Goal: Contribute content: Contribute content

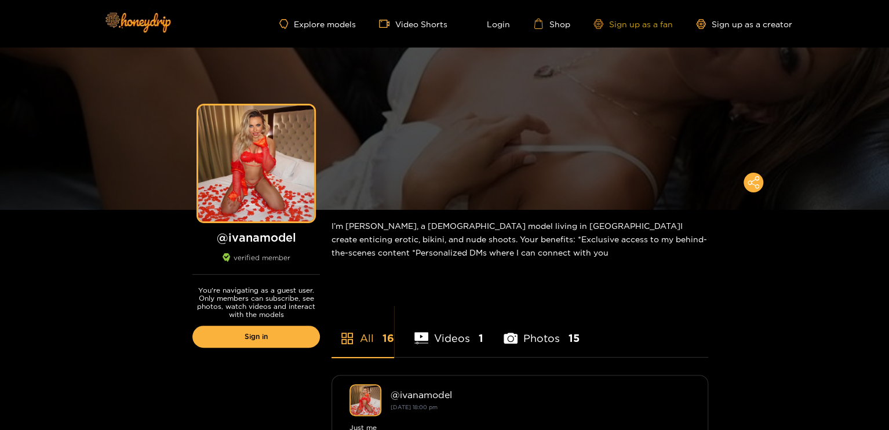
click at [644, 25] on link "Sign up as a fan" at bounding box center [632, 24] width 79 height 10
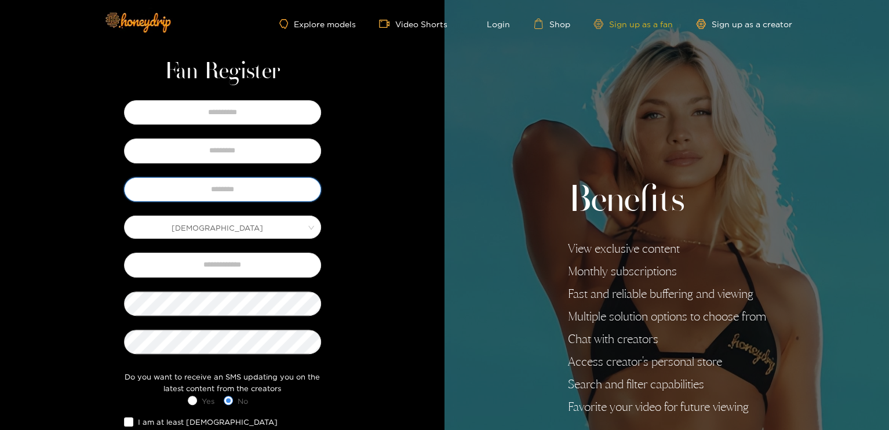
type input "**********"
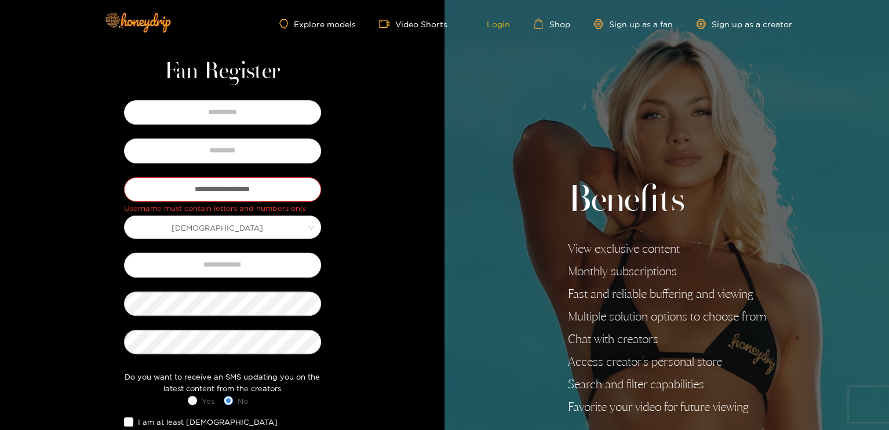
click at [484, 23] on link "Login" at bounding box center [490, 24] width 39 height 10
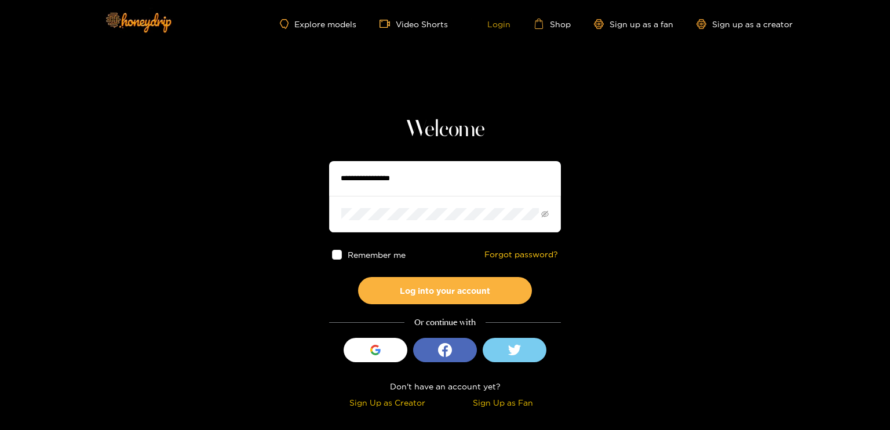
type input "**********"
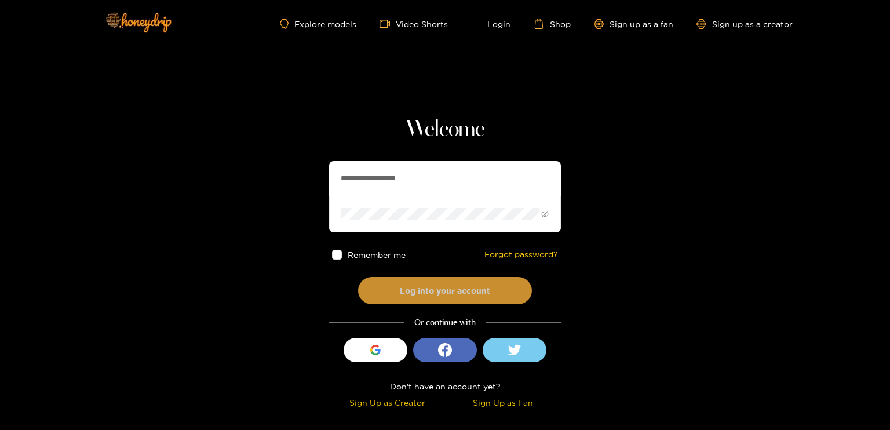
click at [466, 289] on button "Log into your account" at bounding box center [445, 290] width 174 height 27
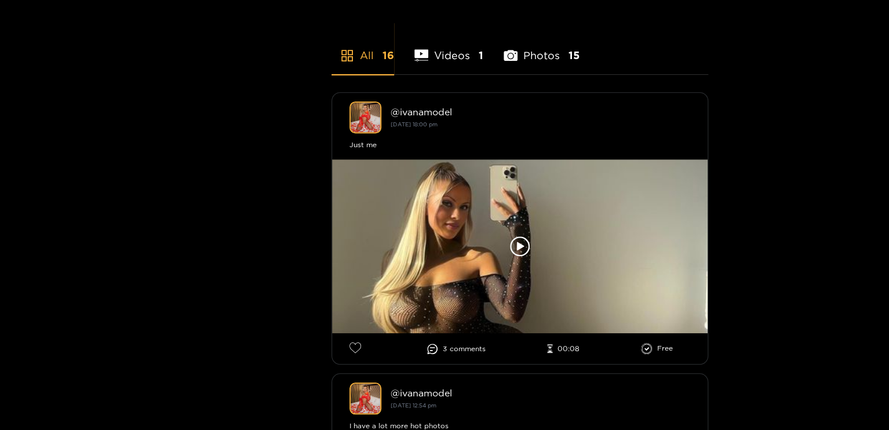
scroll to position [348, 0]
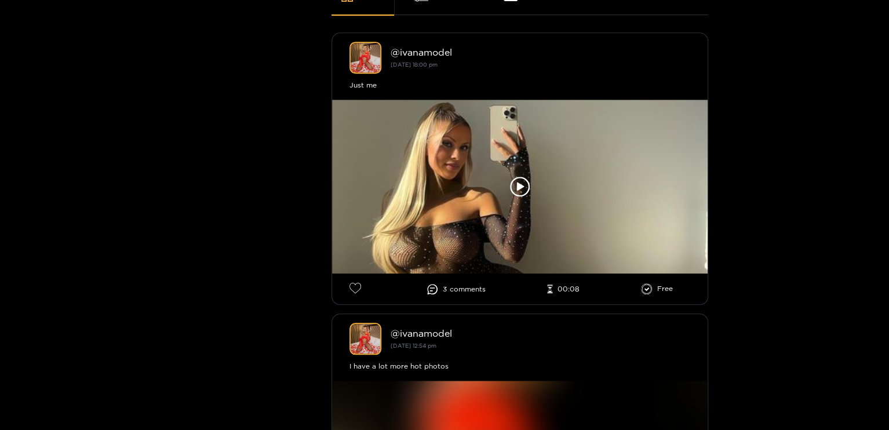
click at [444, 286] on li "3 comment s" at bounding box center [456, 289] width 58 height 10
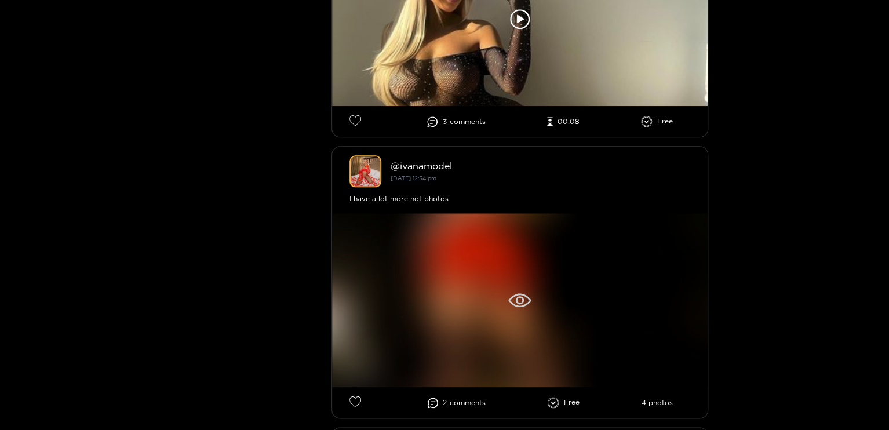
scroll to position [580, 0]
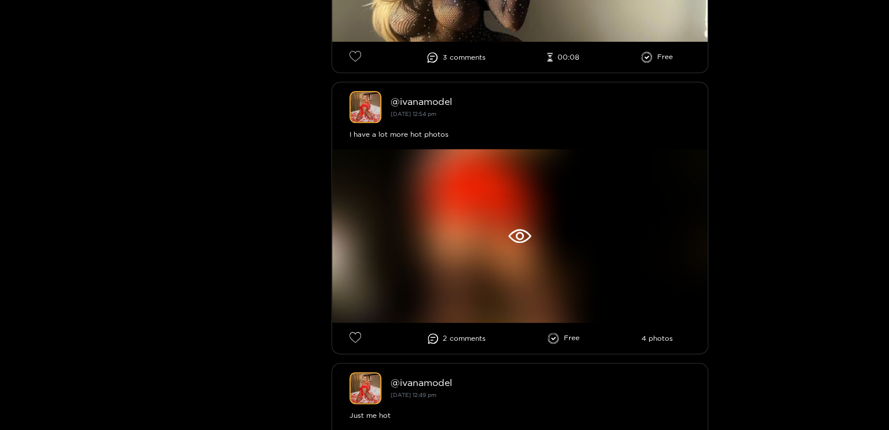
click at [477, 337] on span "comment s" at bounding box center [468, 338] width 36 height 8
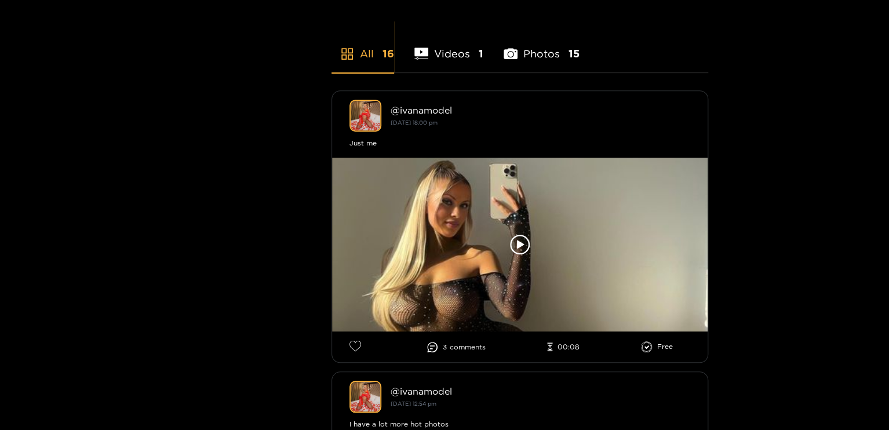
scroll to position [0, 0]
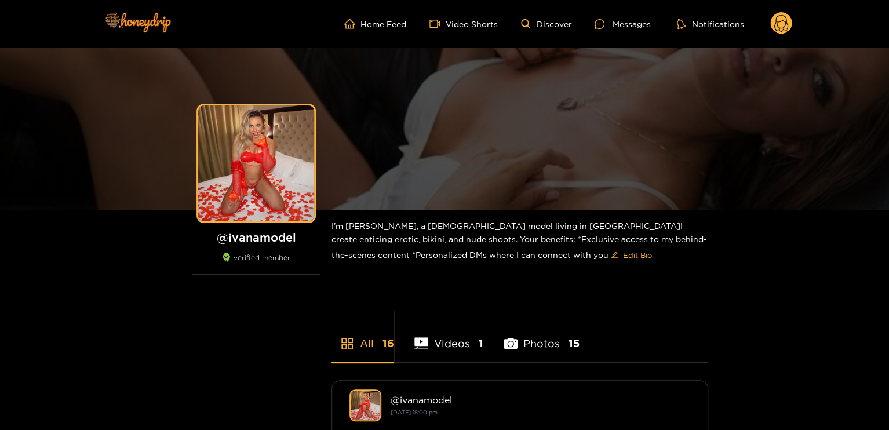
click at [464, 343] on li "Videos 1" at bounding box center [448, 336] width 69 height 52
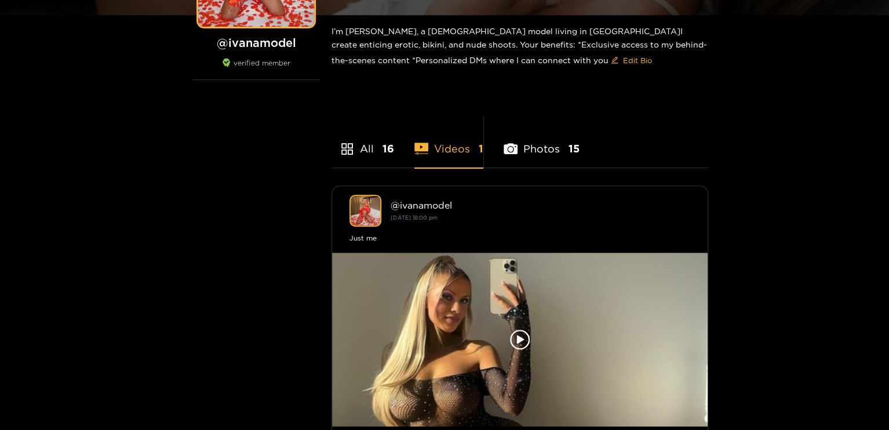
scroll to position [232, 0]
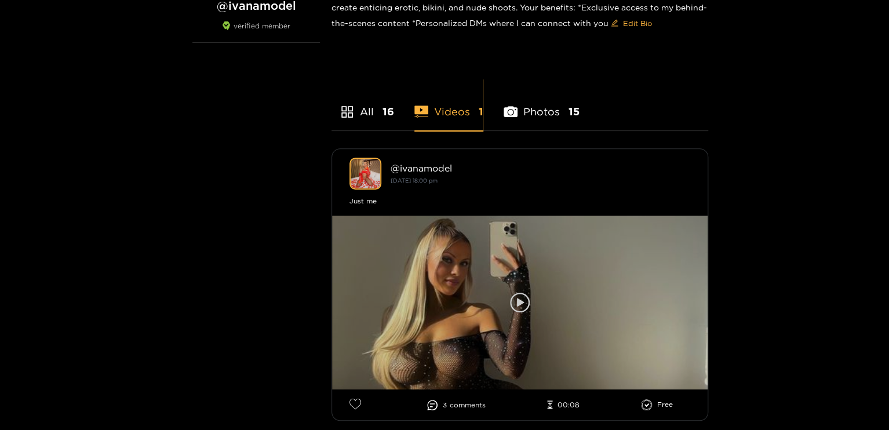
click at [522, 300] on icon at bounding box center [520, 303] width 20 height 20
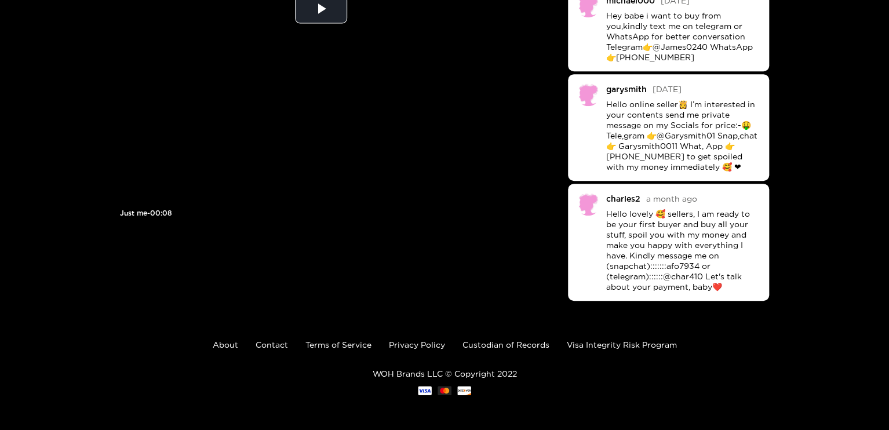
scroll to position [170, 0]
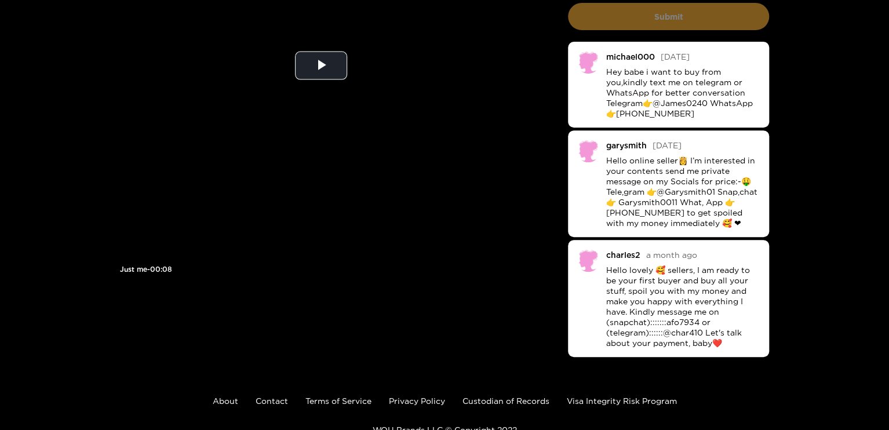
click at [683, 333] on p "Hello lovely 🥰 sellers, I am ready to be your first buyer and buy all your stuf…" at bounding box center [683, 306] width 155 height 83
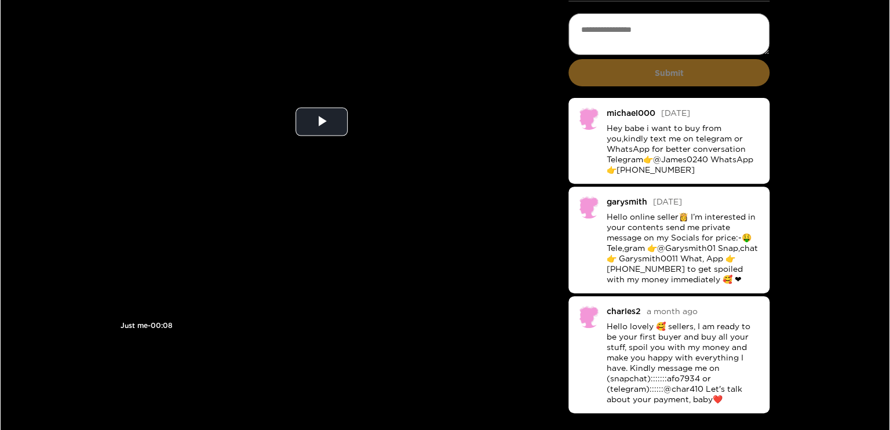
scroll to position [0, 0]
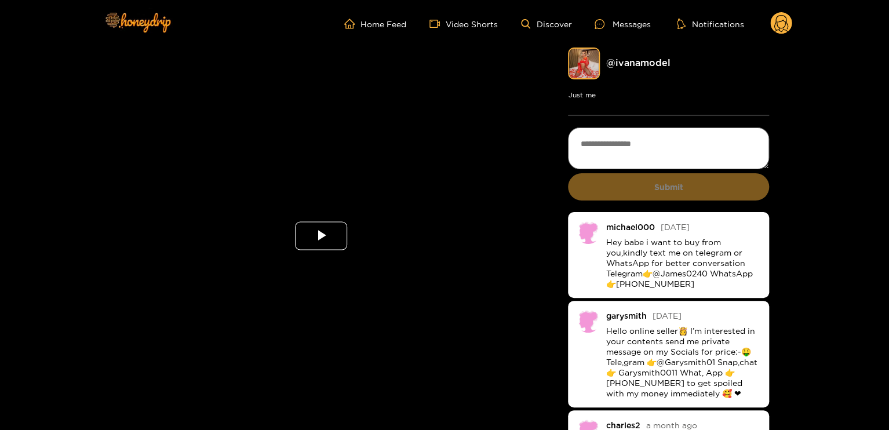
click at [321, 236] on span "Video Player" at bounding box center [321, 236] width 0 height 0
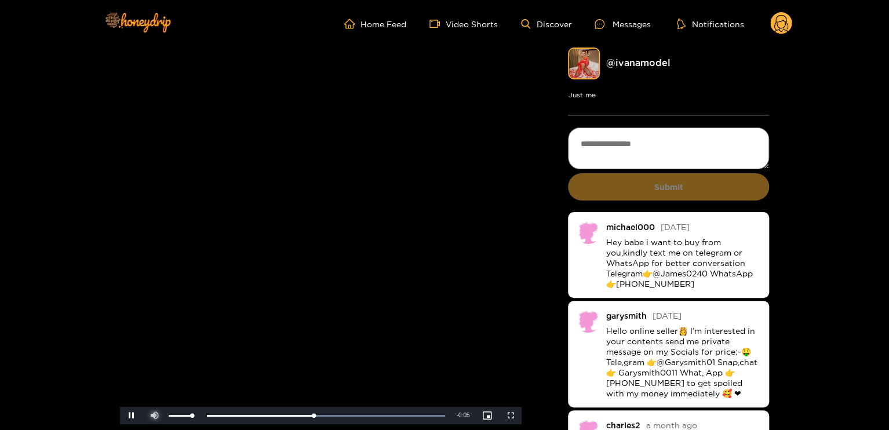
click at [155, 416] on span "Video Player" at bounding box center [155, 416] width 0 height 0
click at [420, 417] on div "Loaded : 100.00% 0:07 0:06" at bounding box center [308, 415] width 285 height 17
click at [788, 20] on circle at bounding box center [781, 23] width 22 height 22
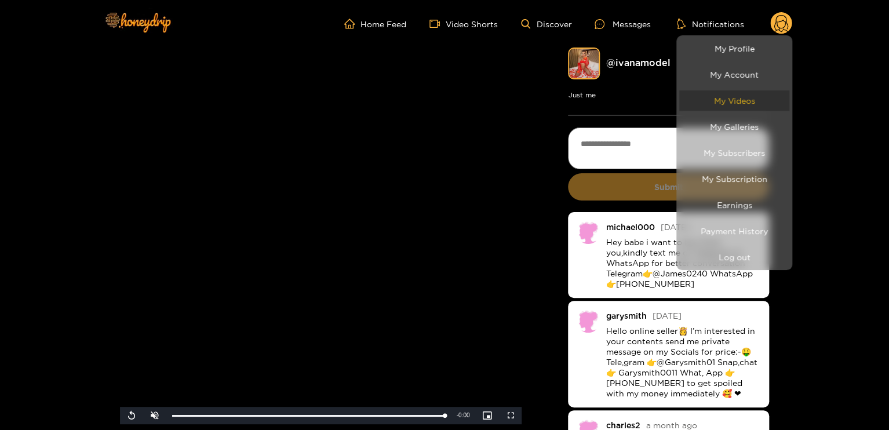
click at [766, 98] on link "My Videos" at bounding box center [734, 100] width 110 height 20
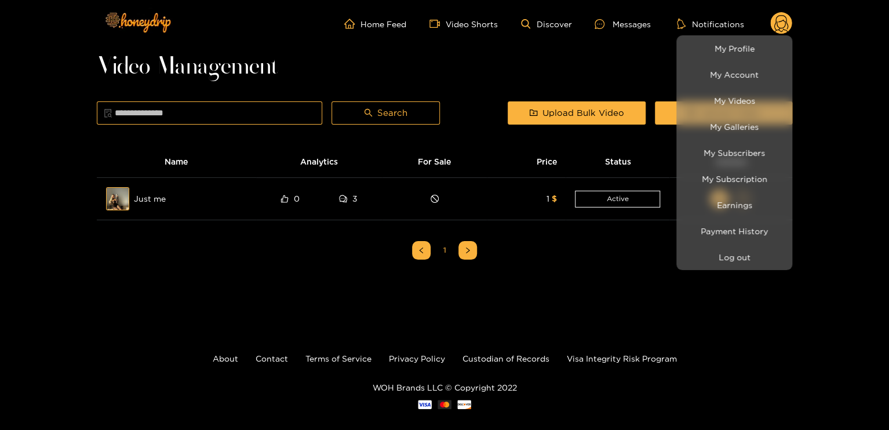
click at [580, 74] on div at bounding box center [444, 215] width 889 height 430
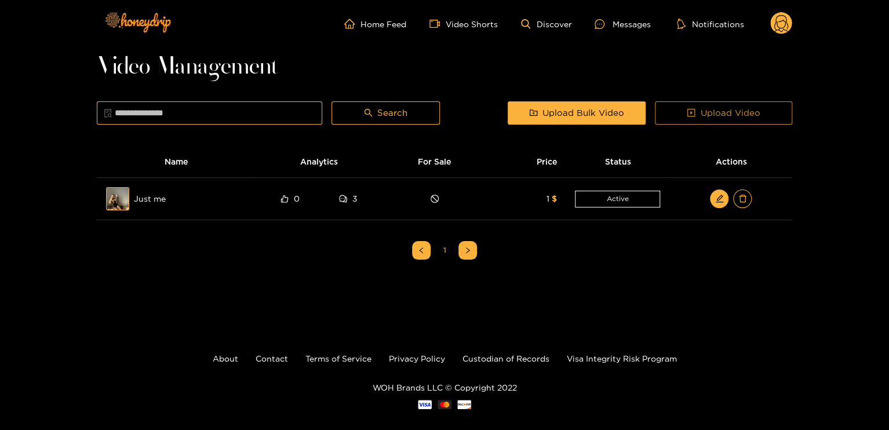
click at [694, 118] on span "play-square" at bounding box center [691, 113] width 9 height 10
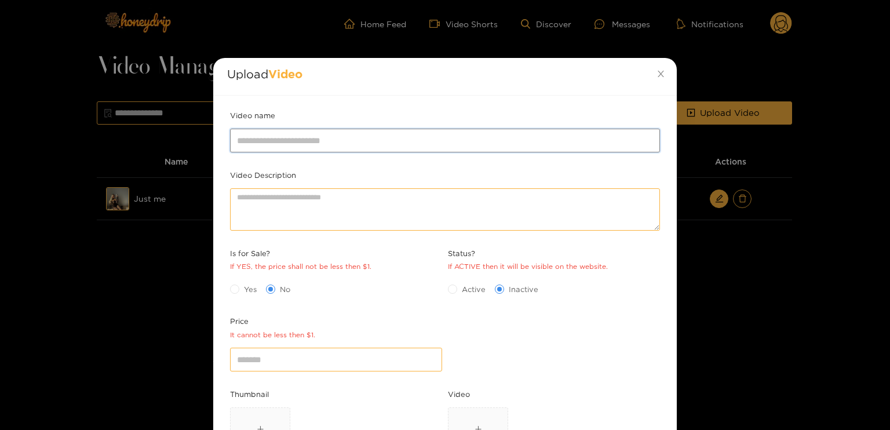
click at [330, 140] on input "Video name" at bounding box center [445, 140] width 430 height 23
type input "**********"
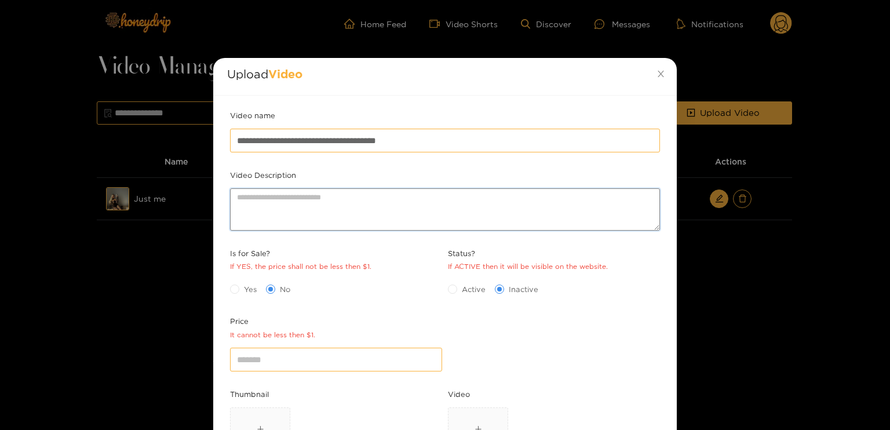
click at [515, 196] on textarea "Video Description" at bounding box center [445, 209] width 430 height 42
paste textarea "**********"
type textarea "**********"
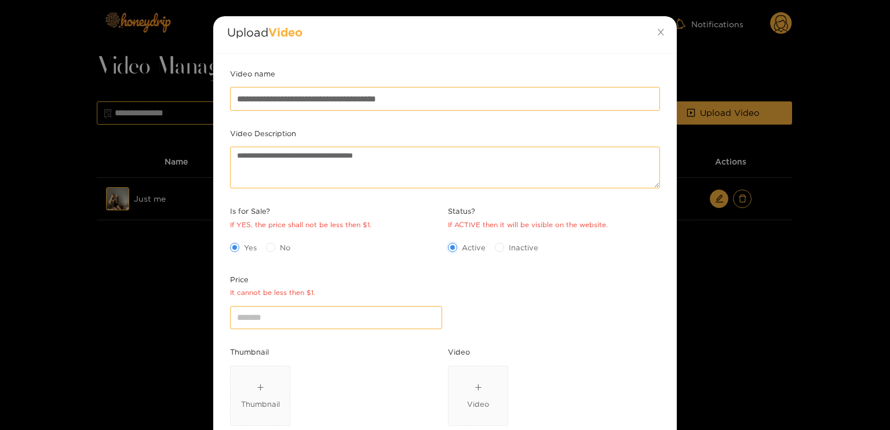
scroll to position [58, 0]
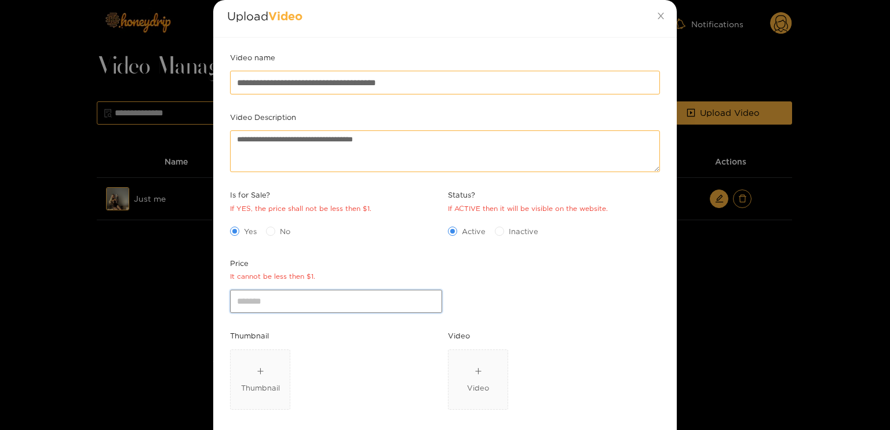
click at [430, 298] on input "*" at bounding box center [336, 301] width 212 height 23
type input "*"
click at [430, 298] on input "*" at bounding box center [336, 301] width 212 height 23
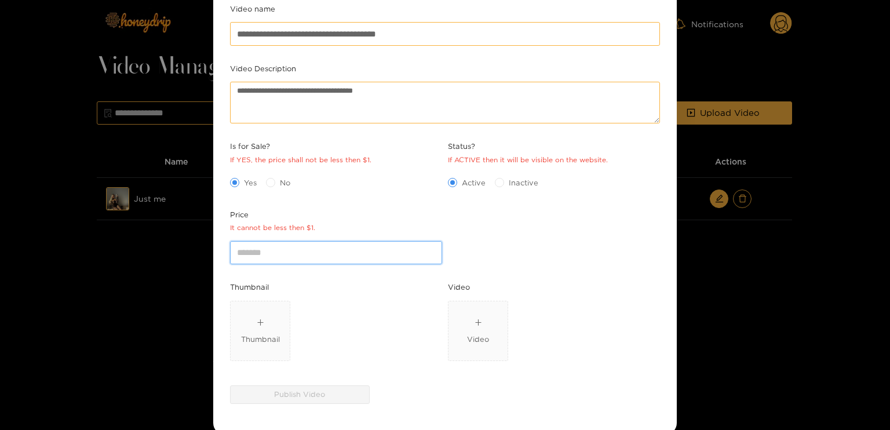
scroll to position [116, 0]
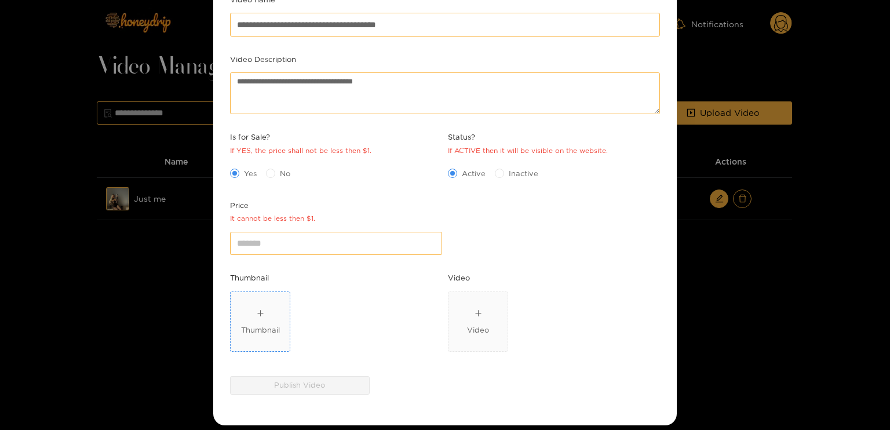
click at [263, 314] on icon "plus" at bounding box center [261, 313] width 8 height 8
click at [464, 312] on span "Video" at bounding box center [478, 321] width 59 height 59
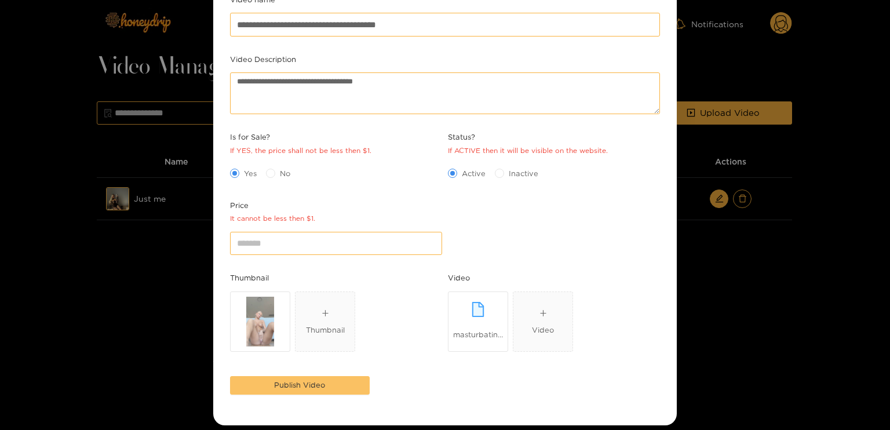
click at [340, 384] on button "Publish Video" at bounding box center [300, 385] width 140 height 19
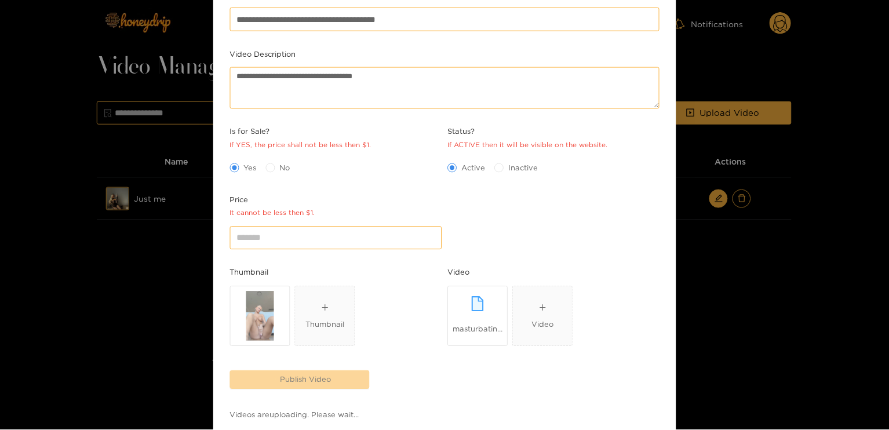
scroll to position [163, 0]
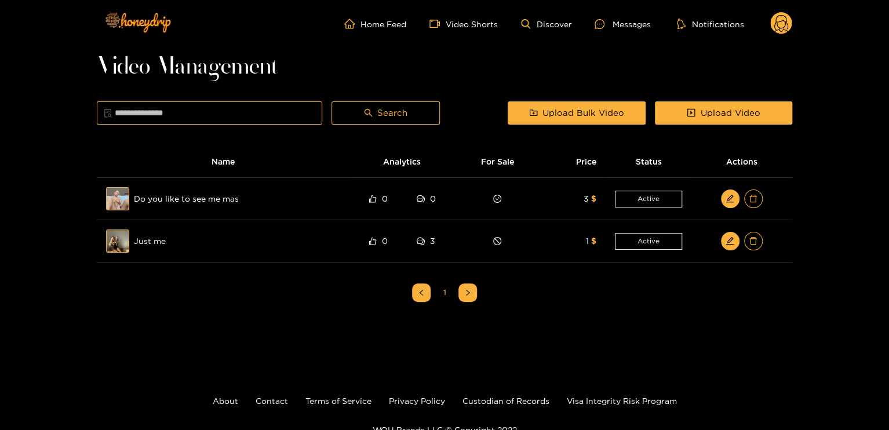
click at [774, 16] on circle at bounding box center [781, 23] width 22 height 22
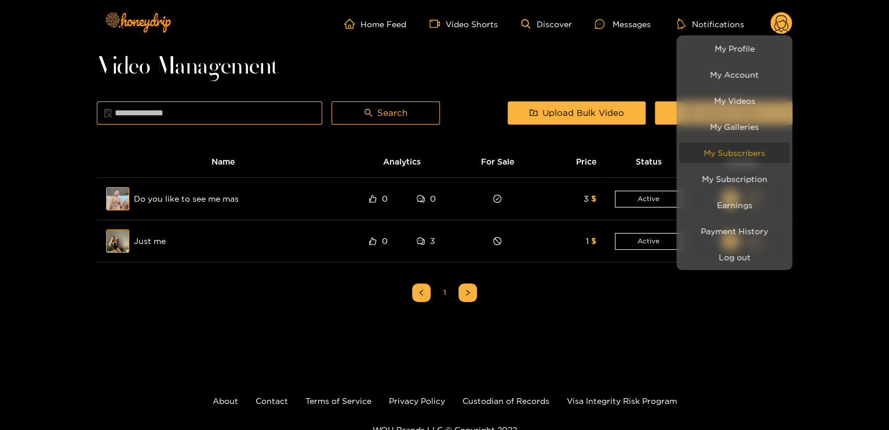
click at [756, 152] on link "My Subscribers" at bounding box center [734, 153] width 110 height 20
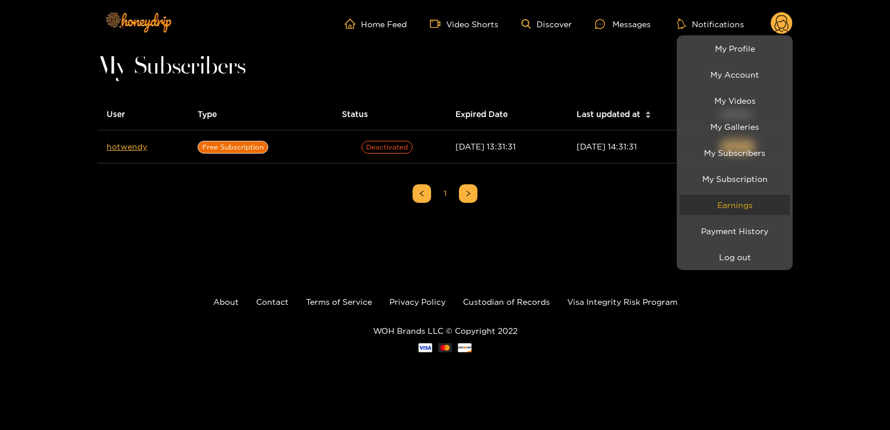
click at [747, 200] on link "Earnings" at bounding box center [735, 205] width 110 height 20
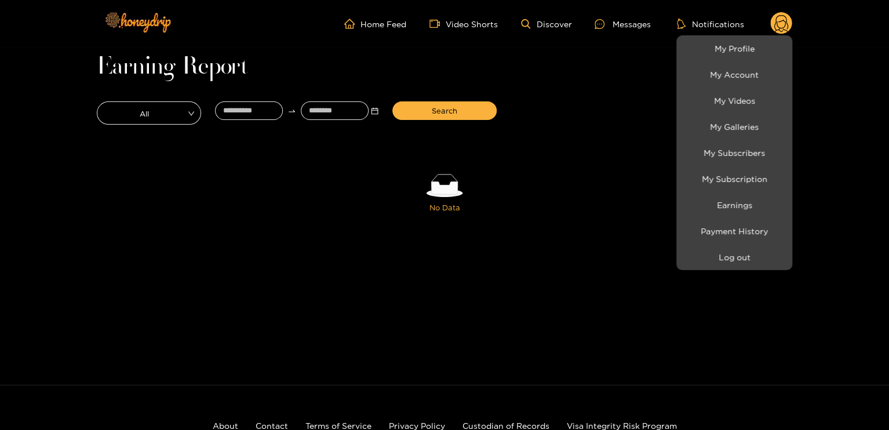
click at [442, 112] on div at bounding box center [444, 215] width 889 height 430
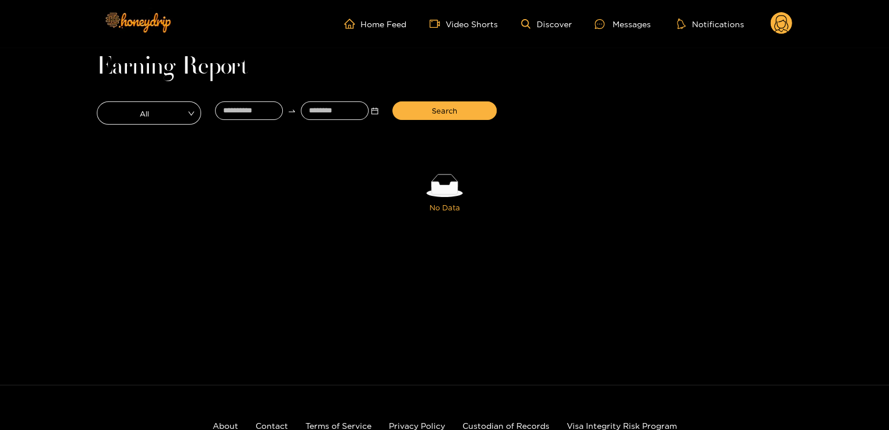
click at [786, 32] on g at bounding box center [781, 23] width 22 height 23
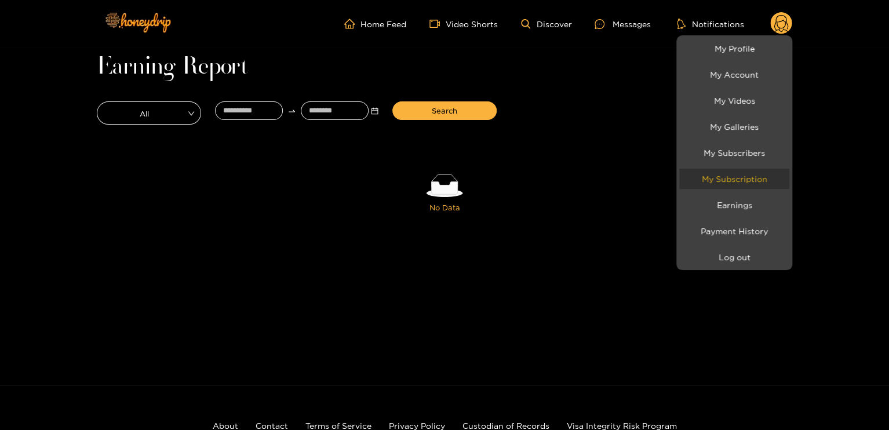
click at [729, 181] on link "My Subscription" at bounding box center [734, 179] width 110 height 20
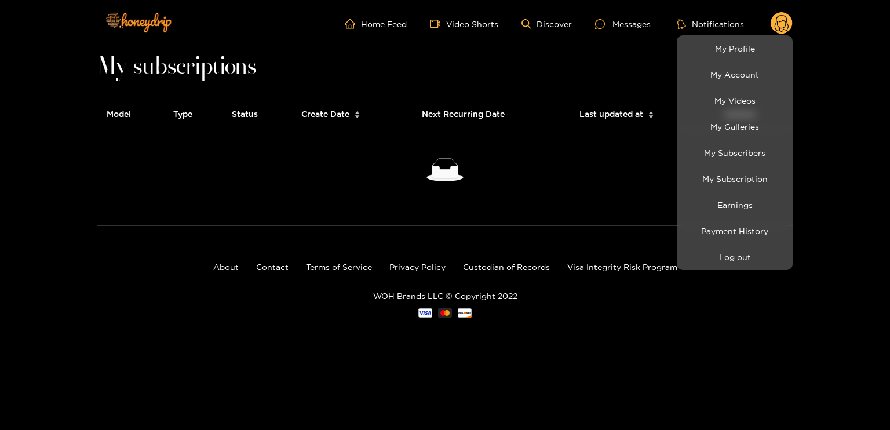
click at [118, 114] on div at bounding box center [445, 215] width 890 height 430
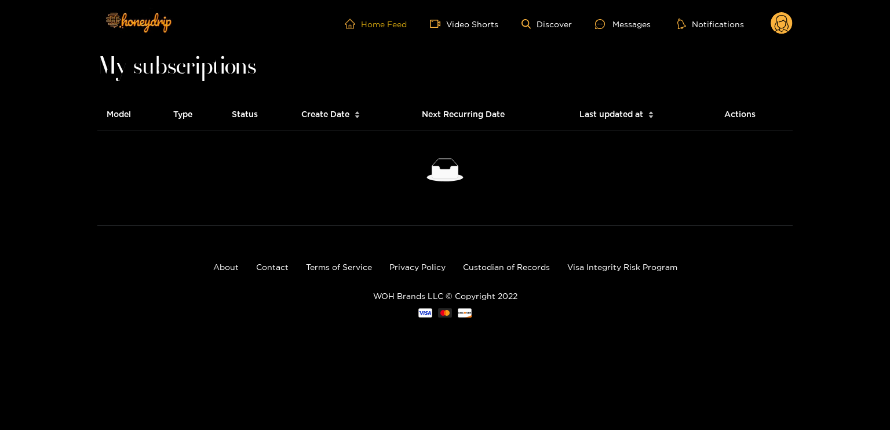
click at [389, 19] on link "Home Feed" at bounding box center [376, 24] width 62 height 10
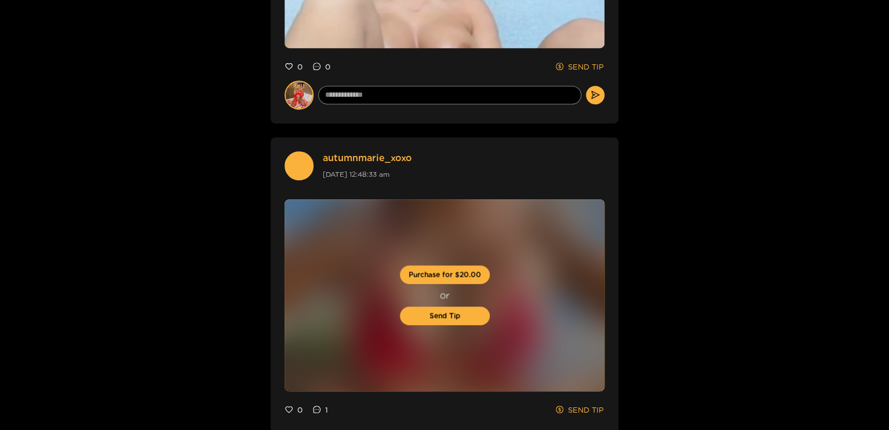
scroll to position [348, 0]
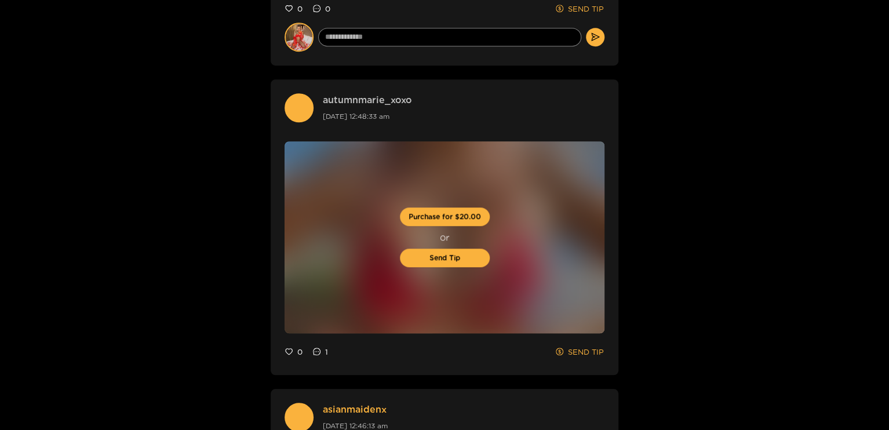
click at [347, 100] on link "autumnmarie_xoxo" at bounding box center [367, 99] width 89 height 13
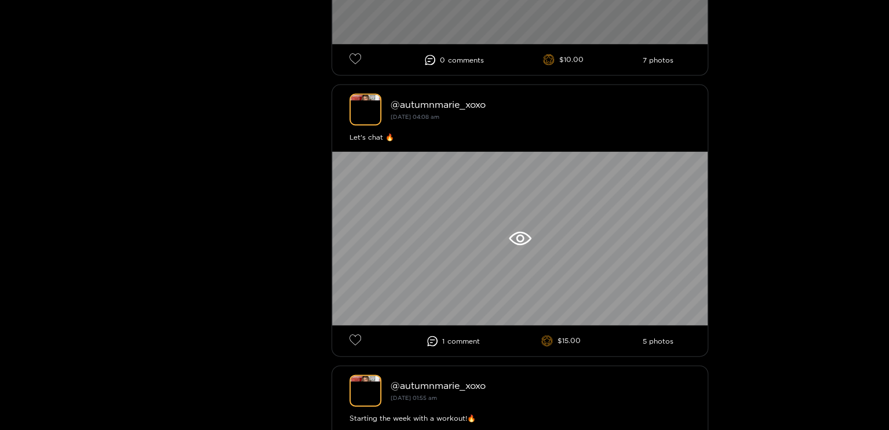
scroll to position [1159, 0]
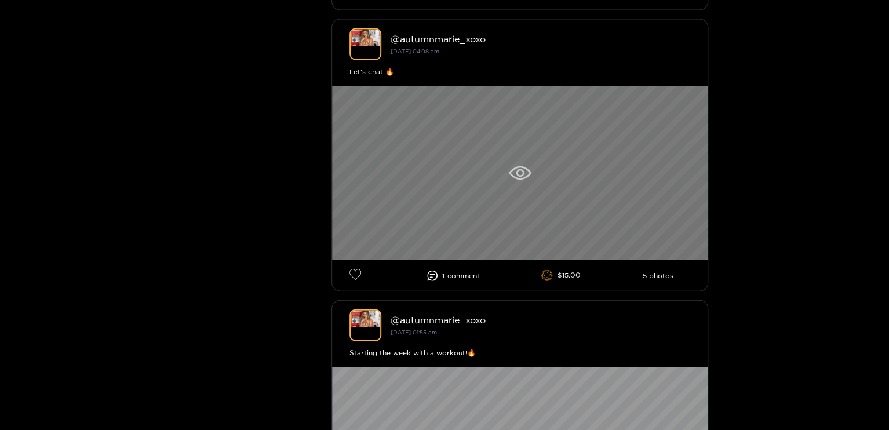
click at [516, 167] on icon at bounding box center [520, 173] width 23 height 14
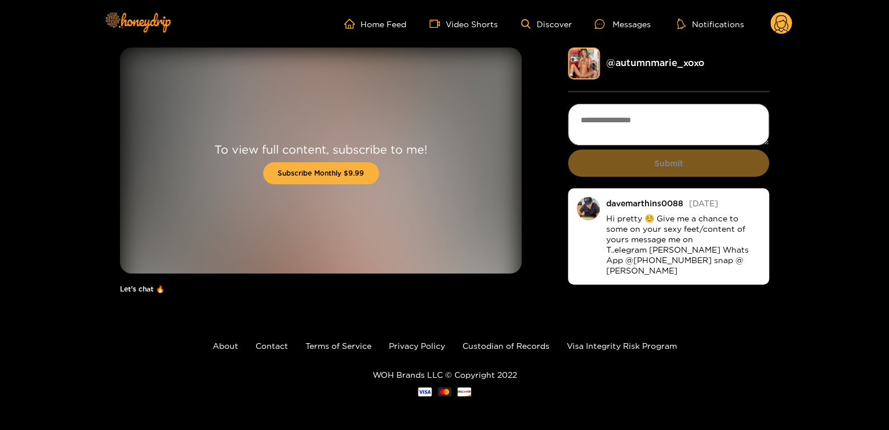
click at [788, 29] on circle at bounding box center [781, 23] width 22 height 22
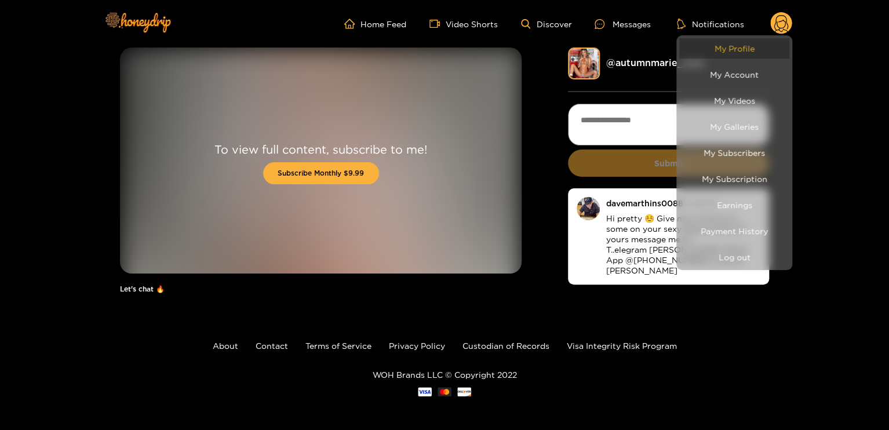
click at [764, 46] on link "My Profile" at bounding box center [734, 48] width 110 height 20
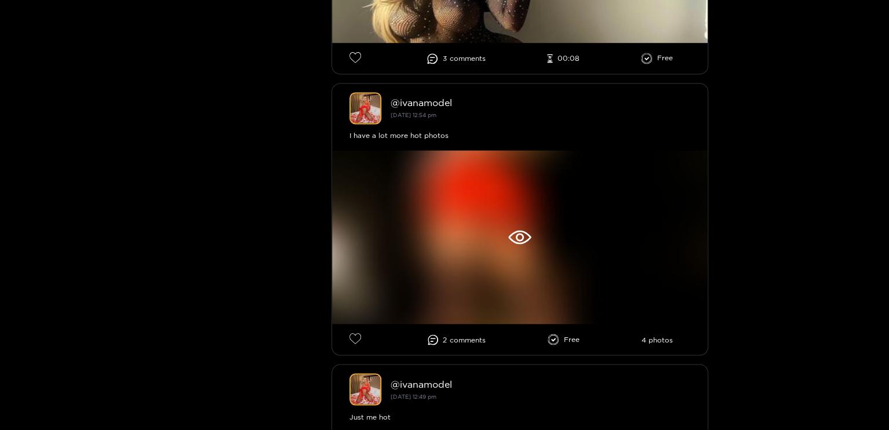
scroll to position [927, 0]
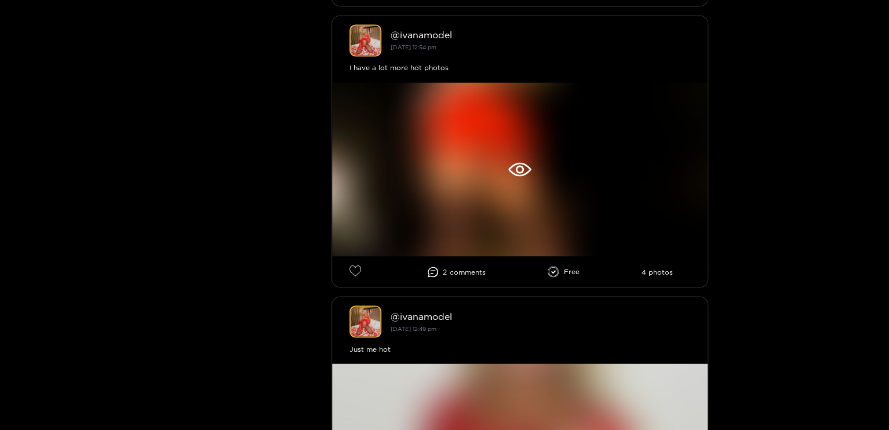
click at [464, 269] on div at bounding box center [444, 215] width 889 height 430
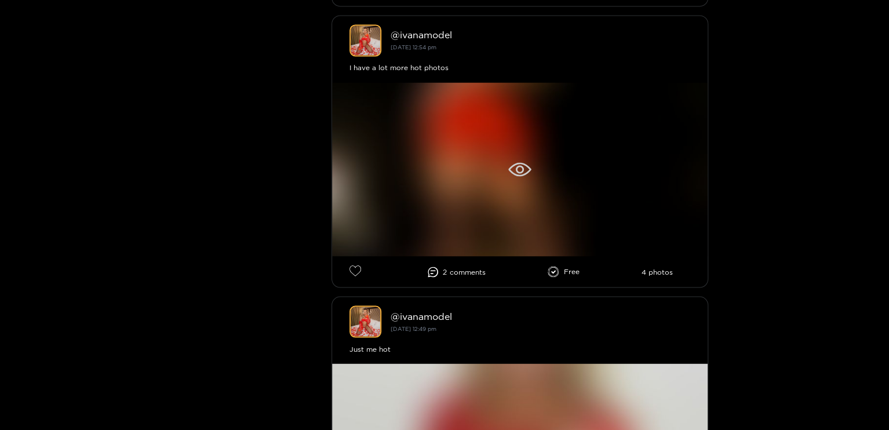
click at [530, 176] on div at bounding box center [520, 169] width 376 height 174
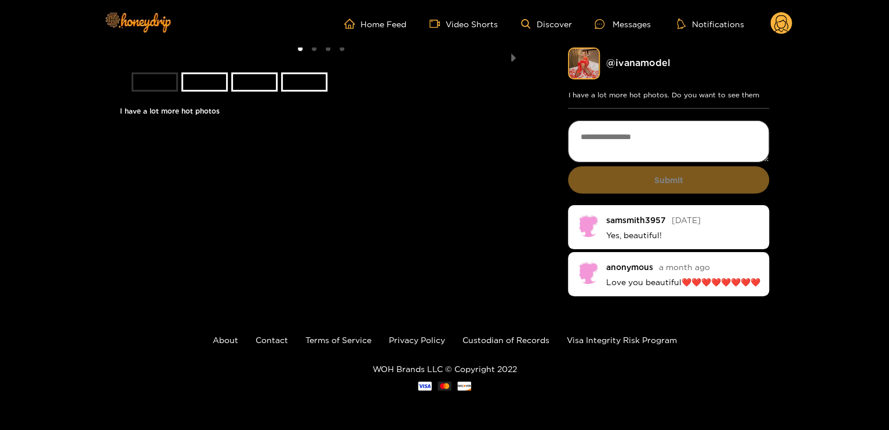
click at [657, 238] on p "Yes, beautiful!" at bounding box center [683, 235] width 155 height 10
drag, startPoint x: 663, startPoint y: 216, endPoint x: 589, endPoint y: 216, distance: 73.6
click at [589, 216] on li "samsmith3957 2 days ago Yes, beautiful!" at bounding box center [668, 227] width 201 height 44
copy li "samsmith3957"
click at [675, 130] on textarea at bounding box center [668, 142] width 201 height 42
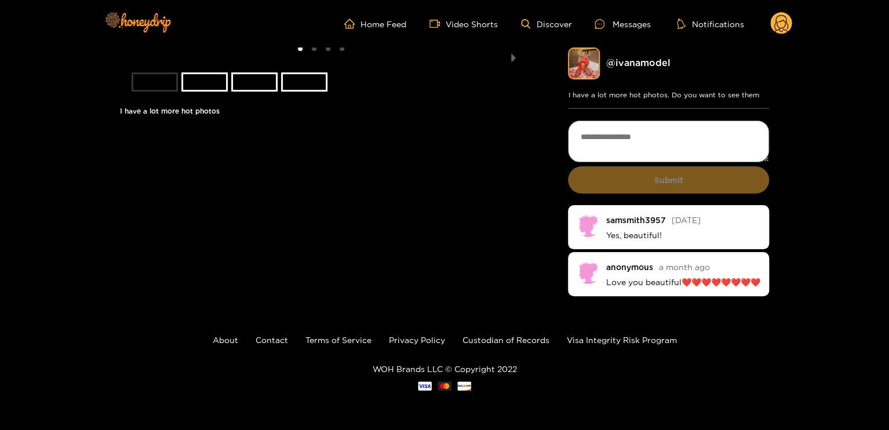
paste textarea "**********"
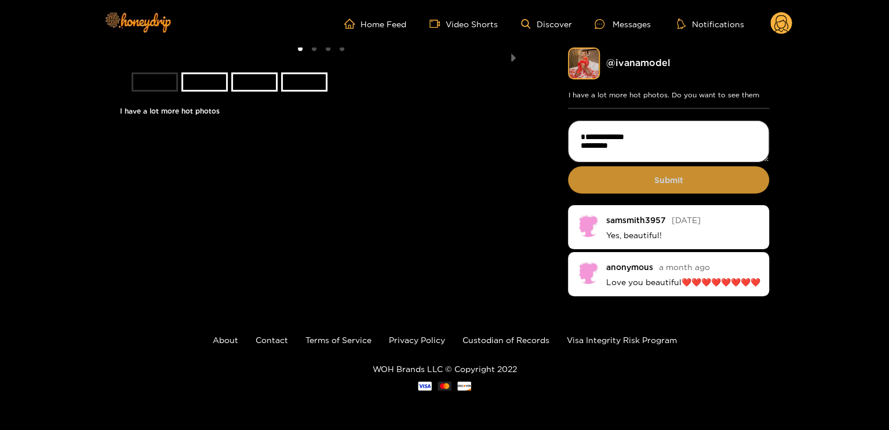
type textarea "**********"
click at [693, 190] on button "Submit" at bounding box center [668, 179] width 201 height 27
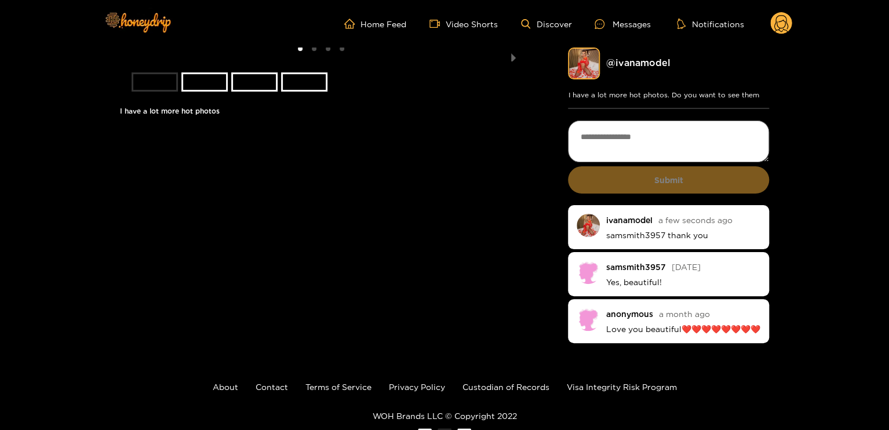
click at [668, 276] on div "samsmith3957 2 days ago Yes, beautiful!" at bounding box center [683, 274] width 155 height 27
drag, startPoint x: 668, startPoint y: 276, endPoint x: 645, endPoint y: 278, distance: 22.7
click at [645, 278] on p "Yes, beautiful!" at bounding box center [683, 282] width 155 height 10
click at [618, 26] on div "Messages" at bounding box center [623, 23] width 56 height 13
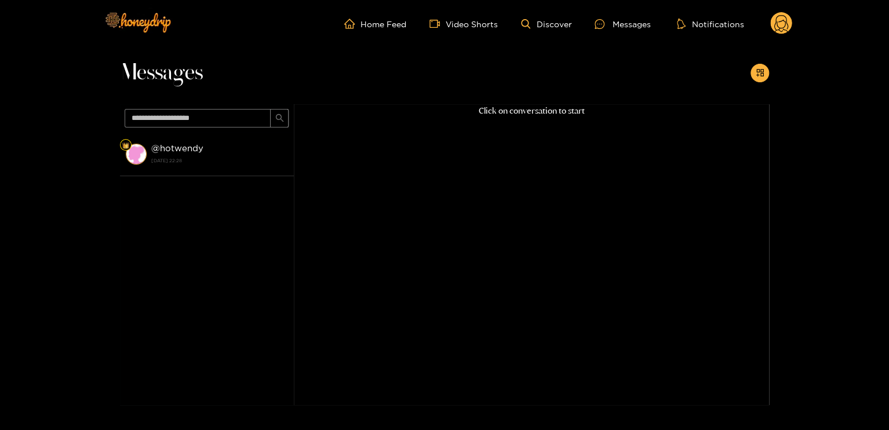
click at [774, 15] on circle at bounding box center [781, 23] width 22 height 22
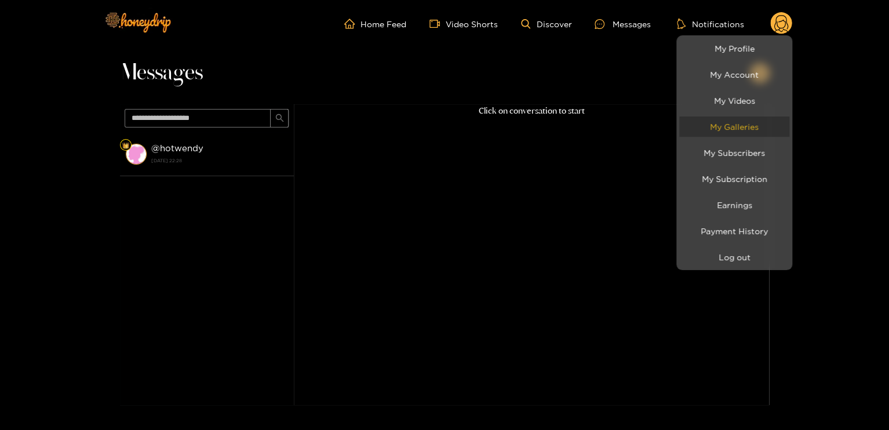
click at [755, 126] on link "My Galleries" at bounding box center [734, 126] width 110 height 20
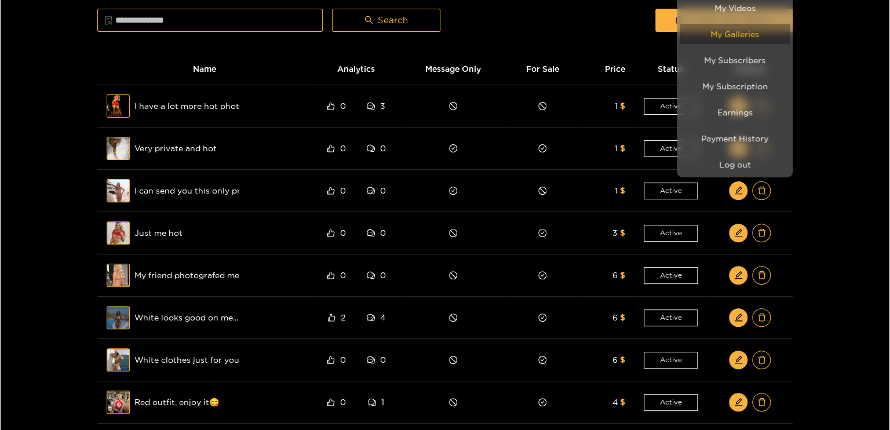
scroll to position [58, 0]
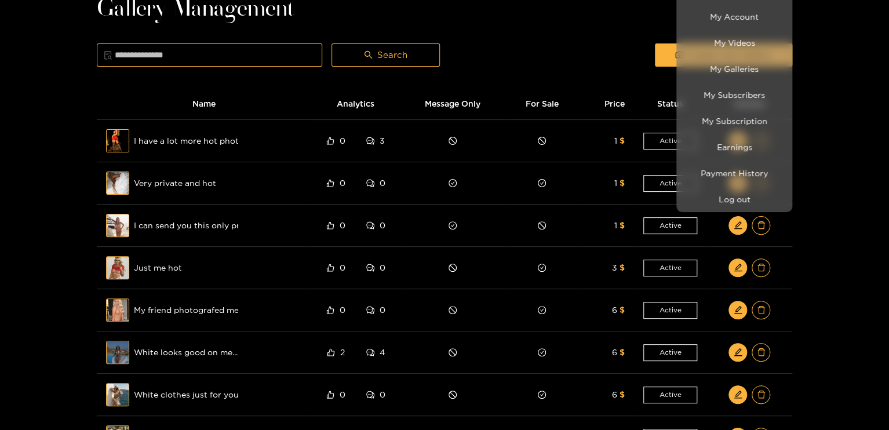
click at [872, 132] on div at bounding box center [444, 215] width 889 height 430
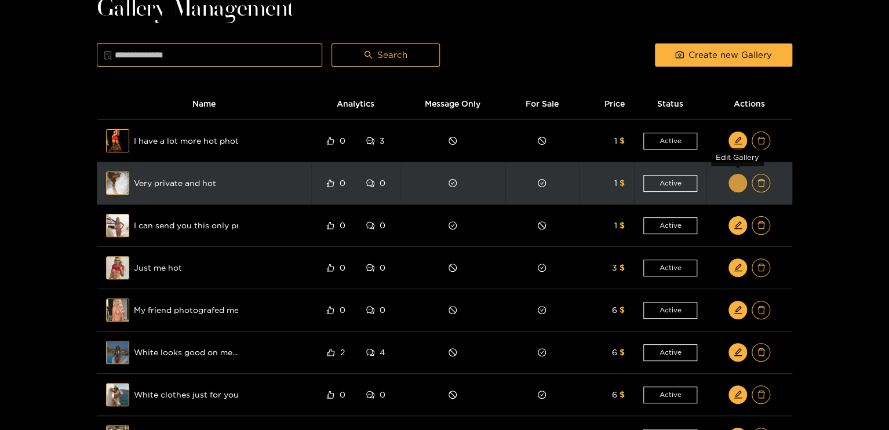
click at [731, 186] on button "button" at bounding box center [737, 183] width 19 height 19
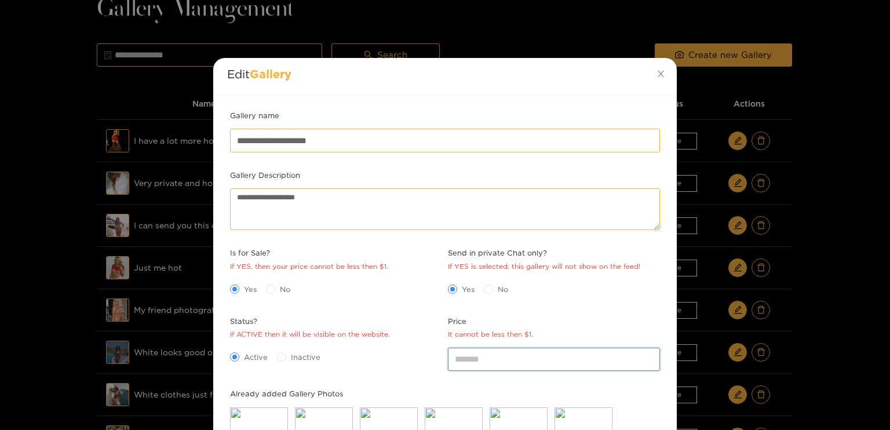
click at [645, 356] on input "*" at bounding box center [554, 359] width 212 height 23
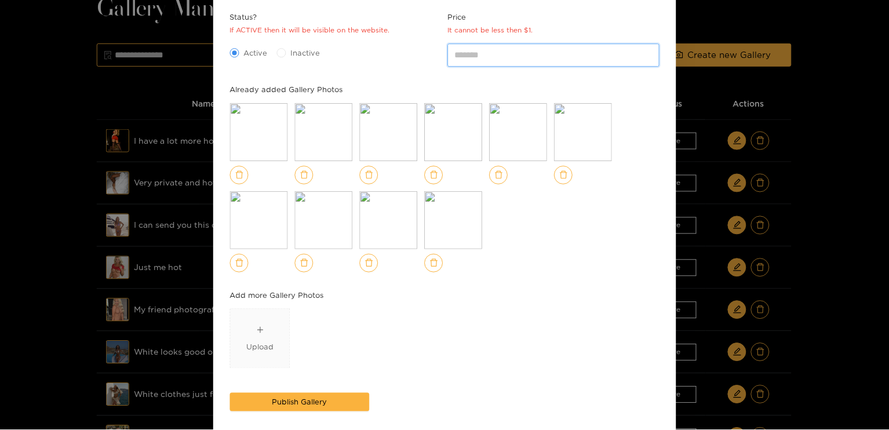
scroll to position [367, 0]
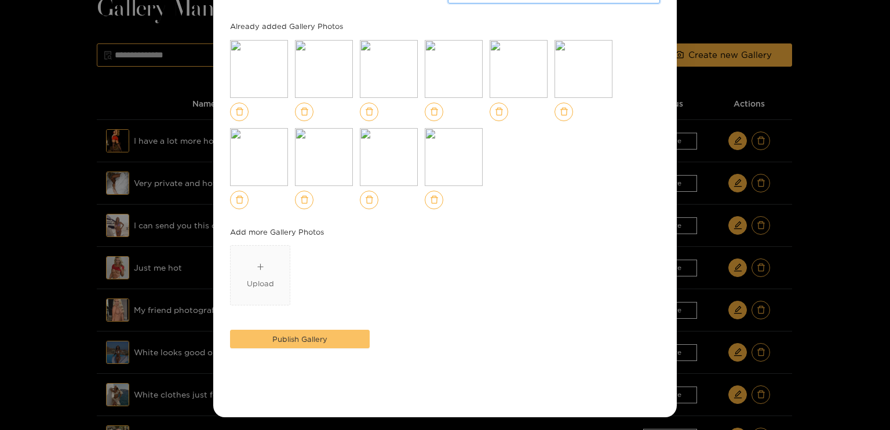
type input "*"
click at [336, 336] on button "Publish Gallery" at bounding box center [300, 339] width 140 height 19
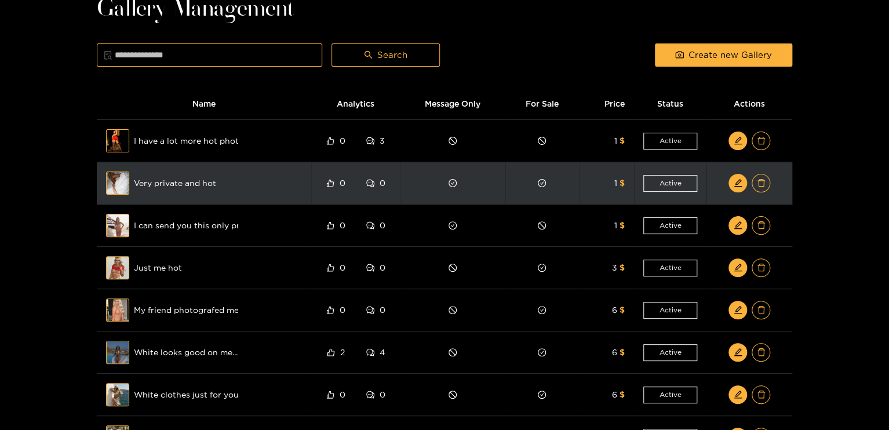
scroll to position [58, 0]
click at [737, 184] on icon "edit" at bounding box center [738, 183] width 8 height 8
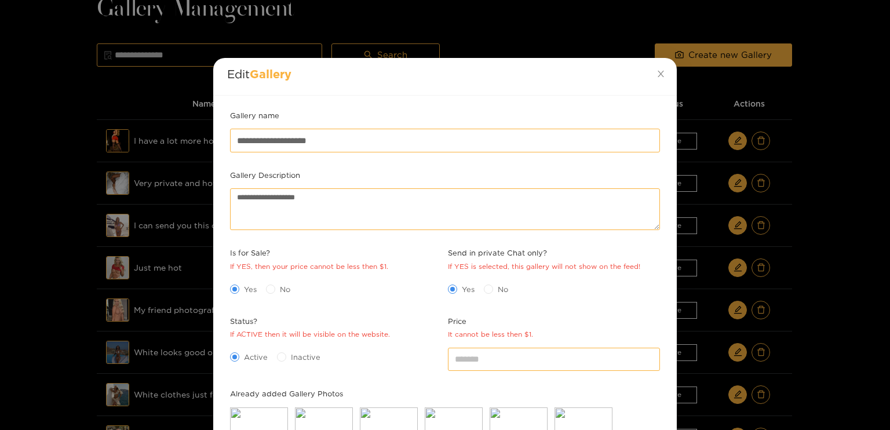
scroll to position [116, 0]
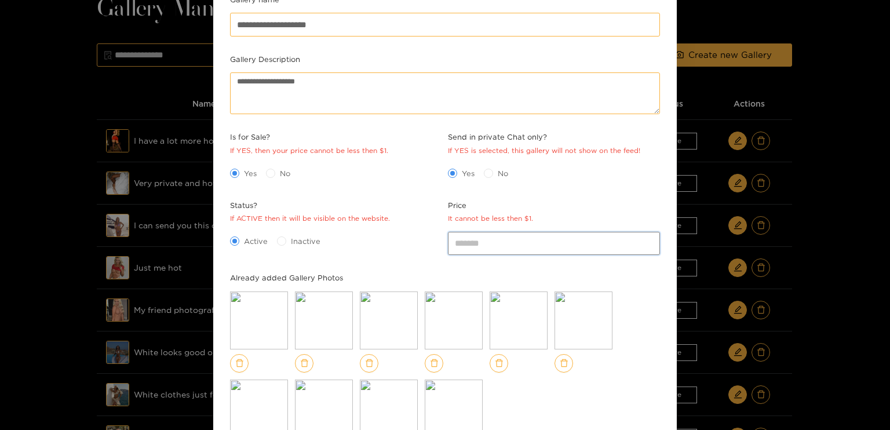
click at [644, 238] on input "*" at bounding box center [554, 243] width 212 height 23
click at [649, 236] on input "*" at bounding box center [554, 243] width 212 height 23
click at [647, 239] on input "*" at bounding box center [554, 243] width 212 height 23
type input "*"
click at [647, 240] on input "*" at bounding box center [554, 243] width 212 height 23
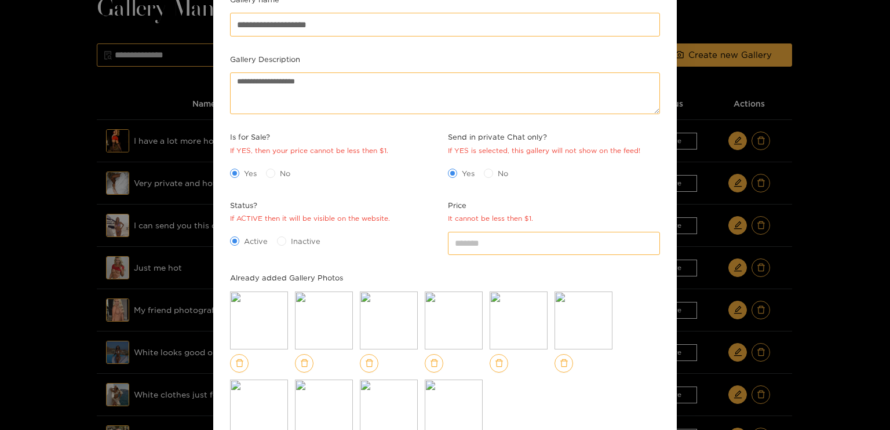
click at [631, 312] on div "Preview Preview Preview Preview Preview Preview Preview Preview Preview Preview" at bounding box center [445, 376] width 430 height 169
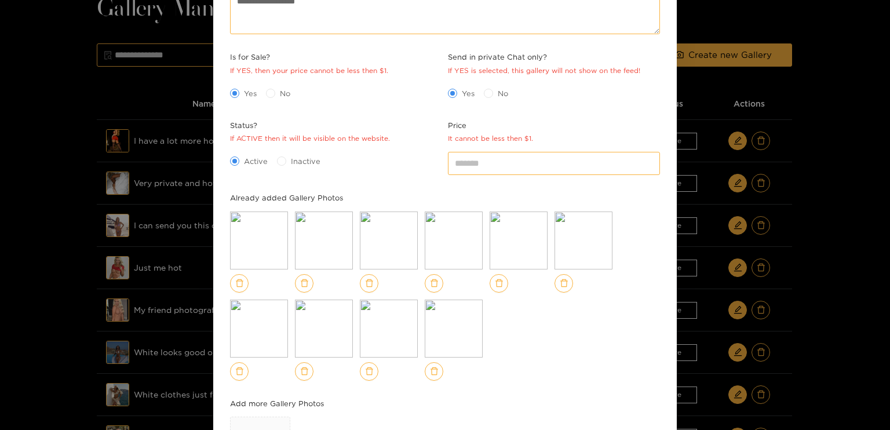
scroll to position [348, 0]
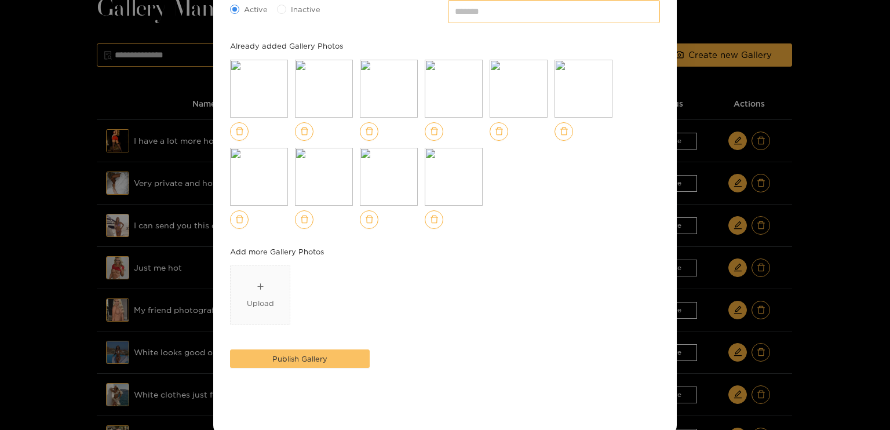
click at [319, 364] on button "Publish Gallery" at bounding box center [300, 358] width 140 height 19
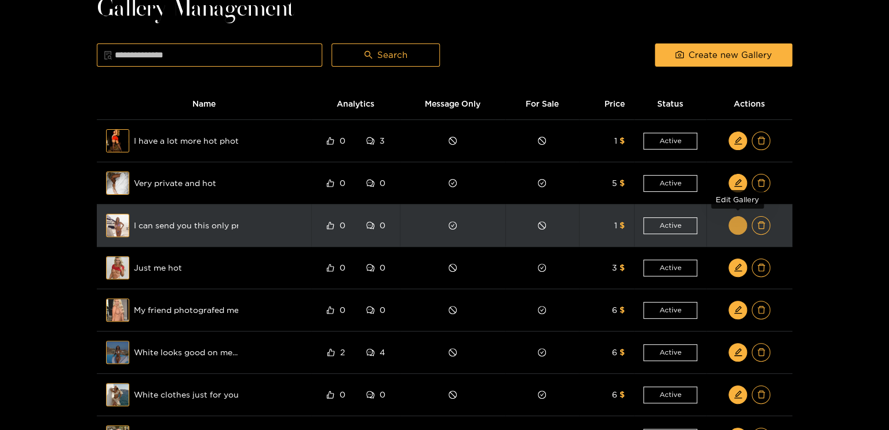
click at [734, 227] on icon "edit" at bounding box center [738, 225] width 9 height 9
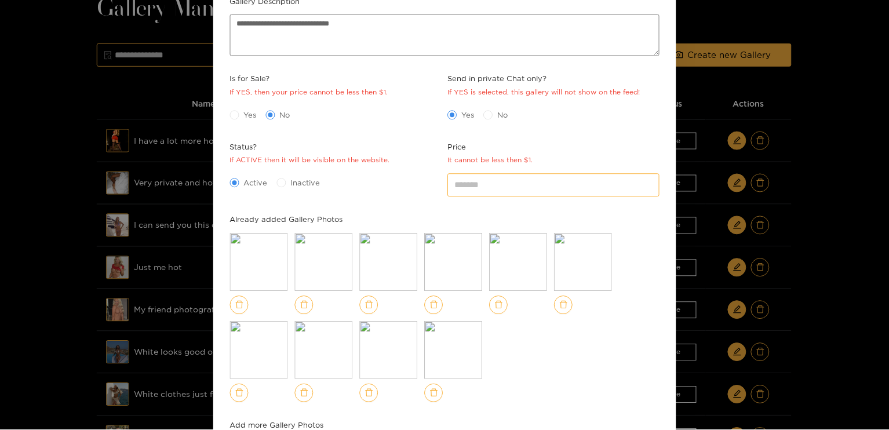
scroll to position [58, 0]
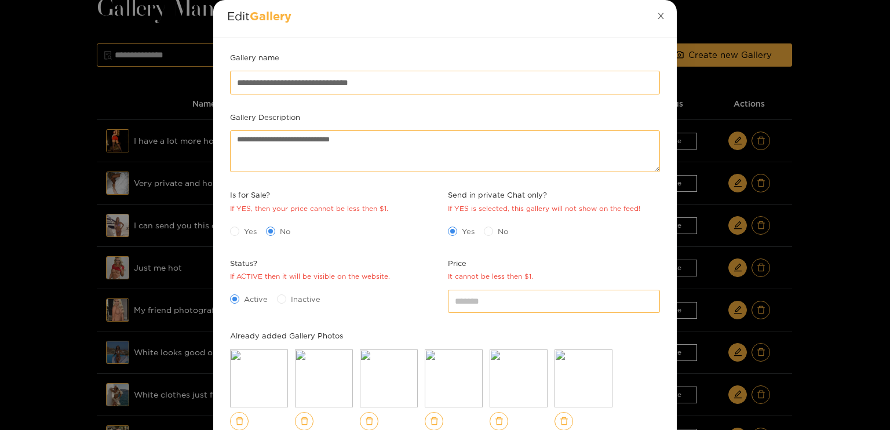
click at [664, 12] on icon "close" at bounding box center [661, 16] width 9 height 9
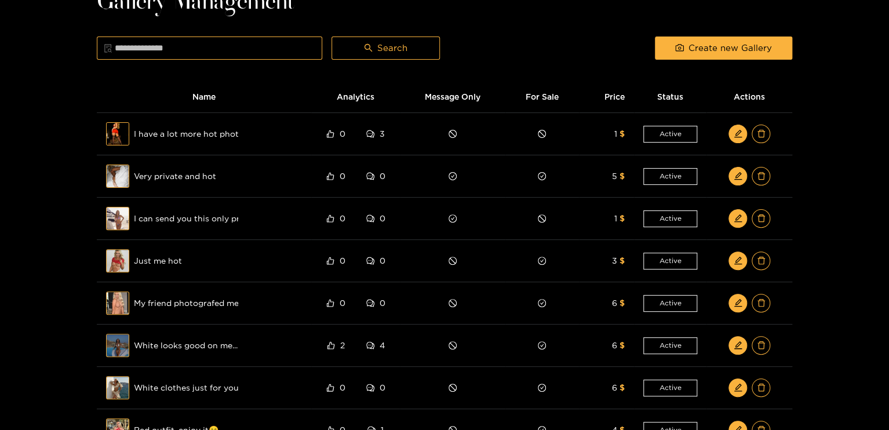
scroll to position [0, 0]
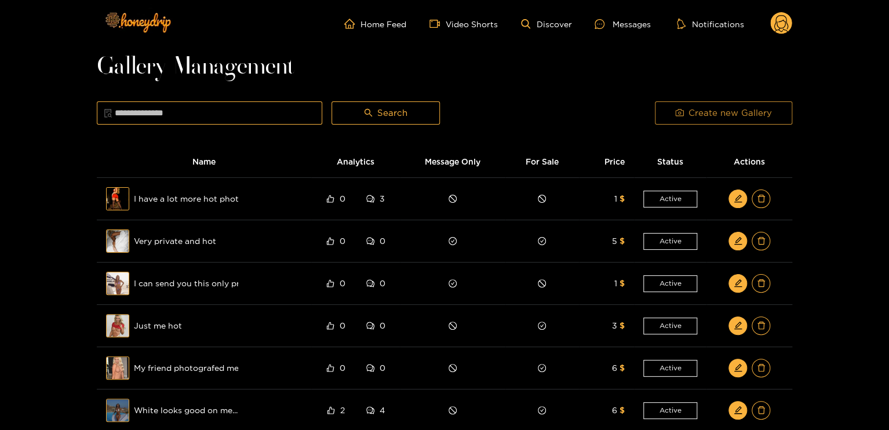
click at [720, 115] on span "Create new Gallery" at bounding box center [730, 113] width 83 height 14
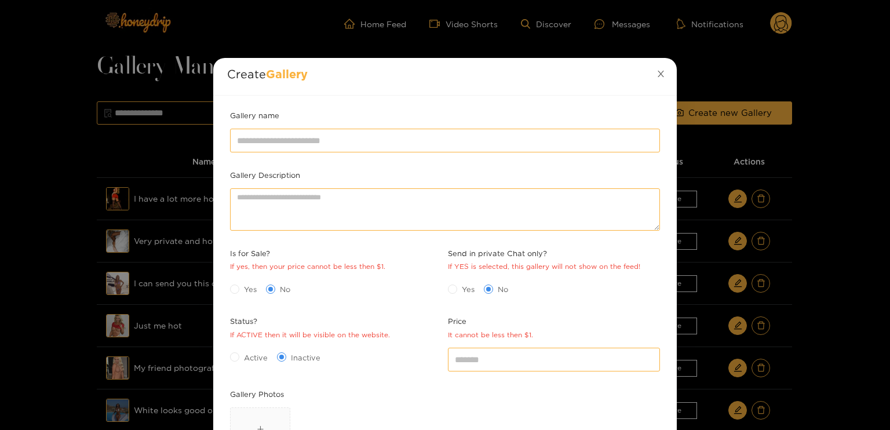
click at [660, 74] on icon "close" at bounding box center [661, 74] width 6 height 6
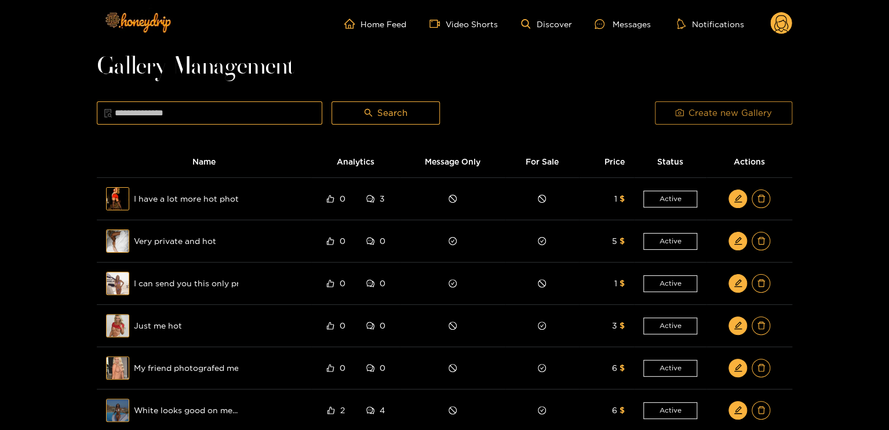
click at [730, 113] on span "Create new Gallery" at bounding box center [730, 113] width 83 height 14
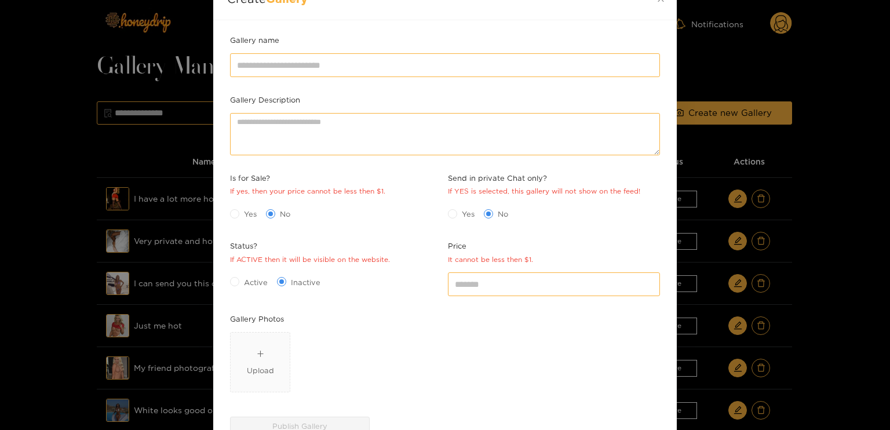
scroll to position [162, 0]
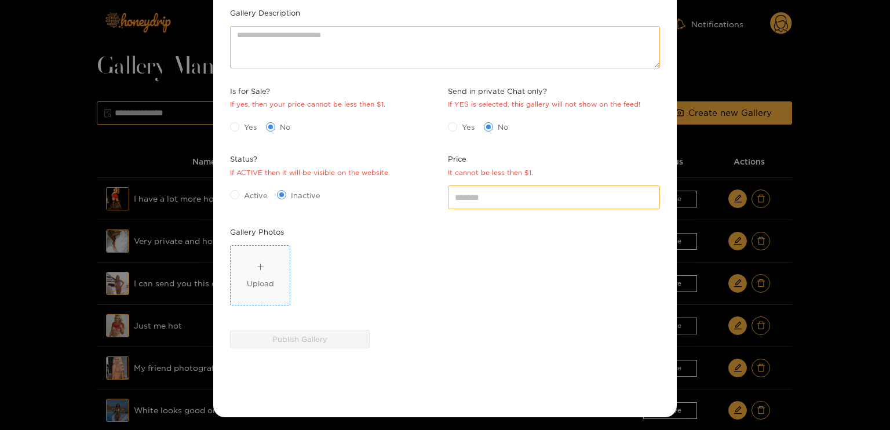
click at [267, 264] on div "Upload" at bounding box center [260, 275] width 27 height 28
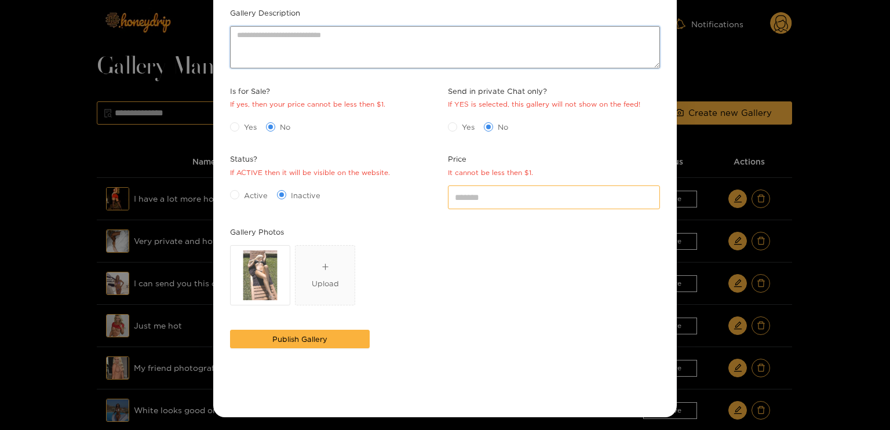
click at [325, 49] on textarea "Gallery Description" at bounding box center [445, 47] width 430 height 42
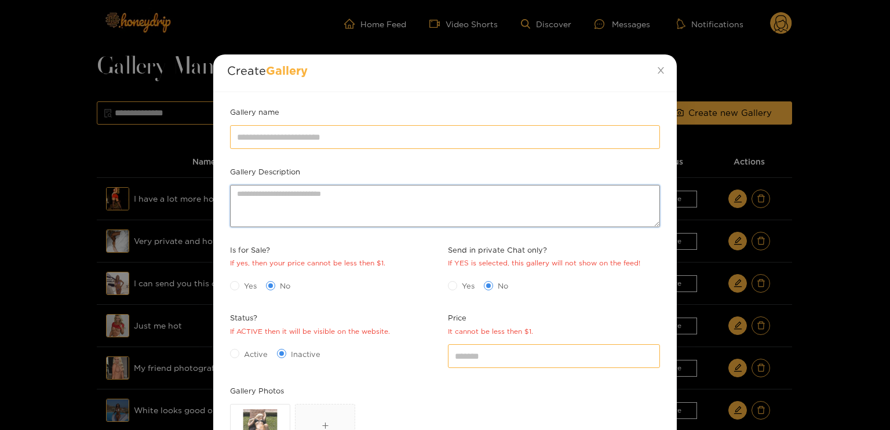
scroll to position [0, 0]
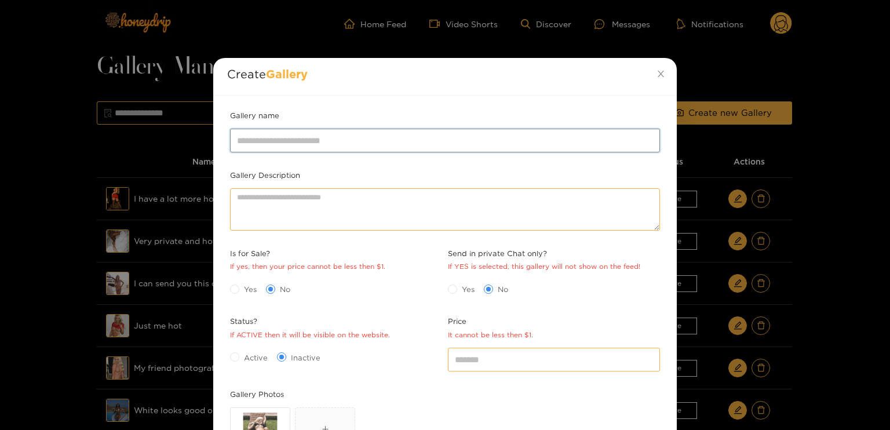
click at [329, 138] on input "Gallery name" at bounding box center [445, 140] width 430 height 23
type input "**********"
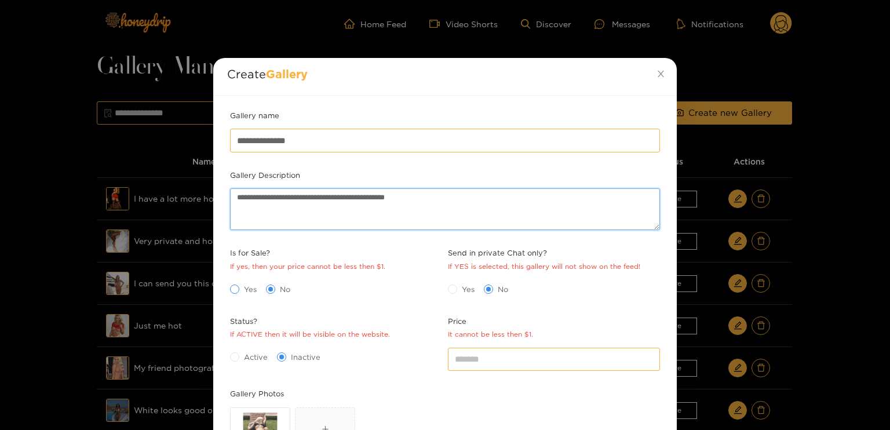
type textarea "**********"
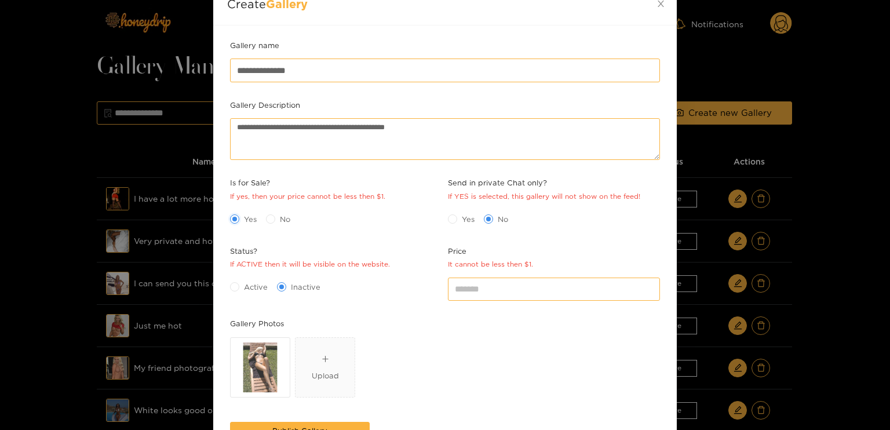
scroll to position [116, 0]
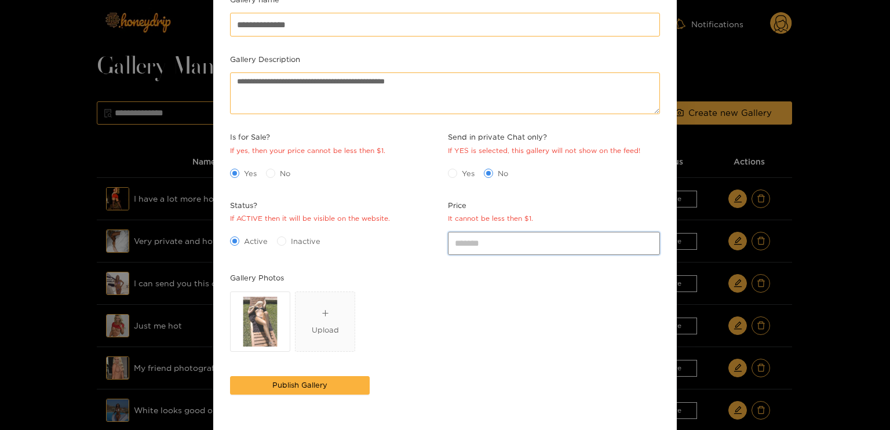
click at [649, 236] on input "*" at bounding box center [554, 243] width 212 height 23
type input "*"
click at [649, 249] on input "*" at bounding box center [554, 243] width 212 height 23
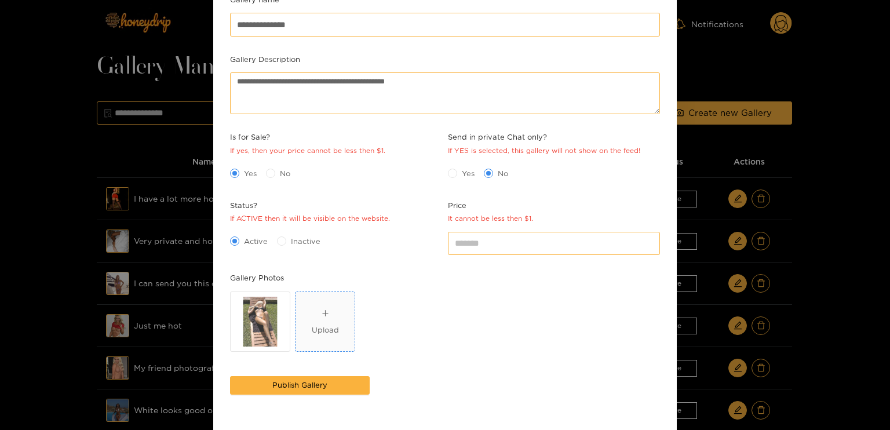
click at [322, 312] on icon "plus" at bounding box center [326, 313] width 8 height 8
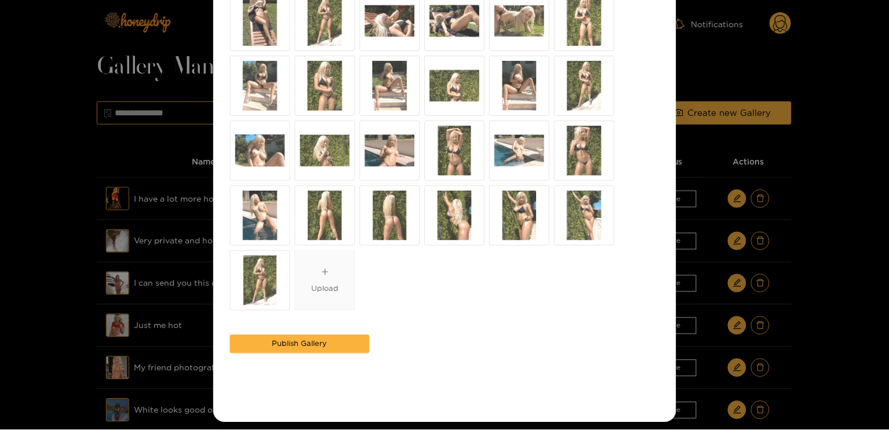
scroll to position [422, 0]
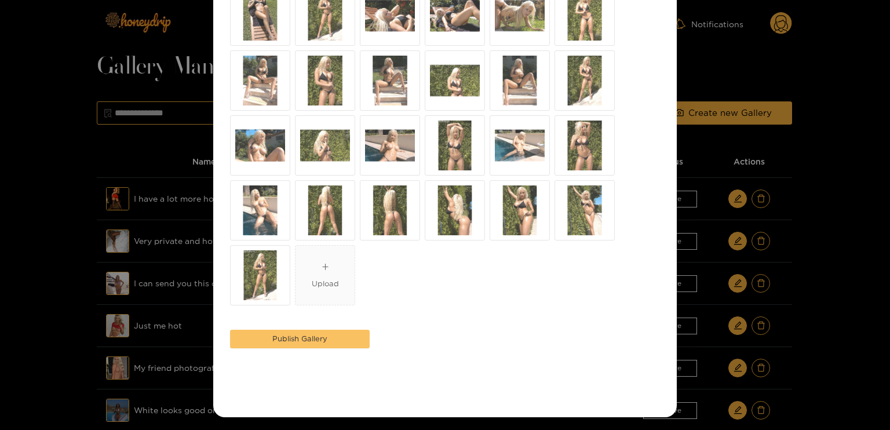
click at [309, 337] on span "Publish Gallery" at bounding box center [299, 339] width 55 height 12
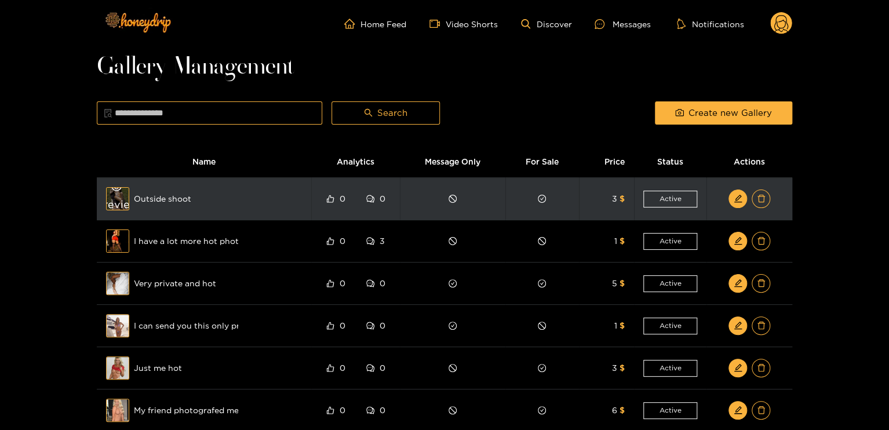
click at [121, 203] on div "Preview" at bounding box center [118, 199] width 42 height 34
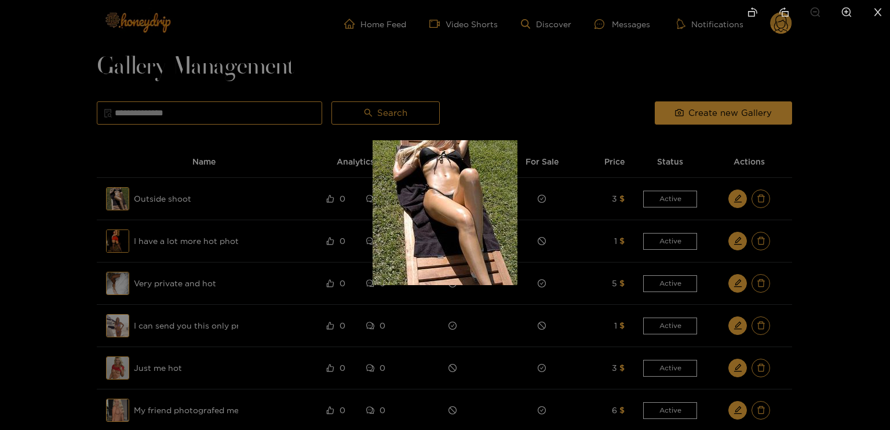
click at [121, 204] on div at bounding box center [445, 215] width 890 height 430
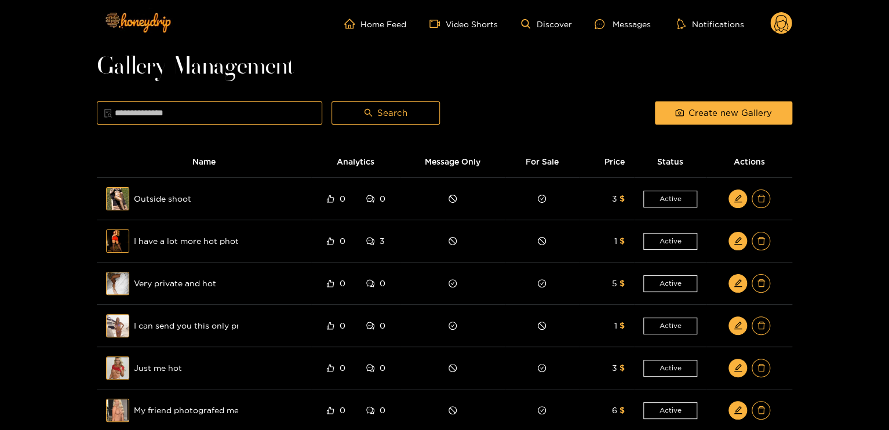
click at [778, 16] on icon at bounding box center [781, 25] width 14 height 20
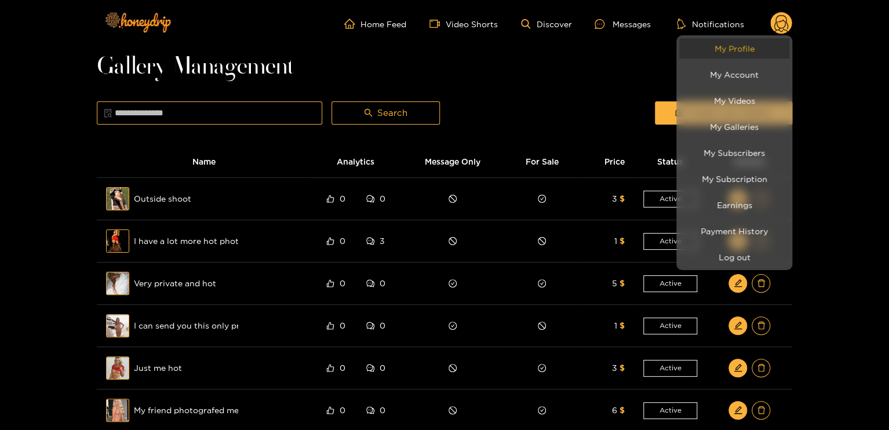
click at [761, 50] on link "My Profile" at bounding box center [734, 48] width 110 height 20
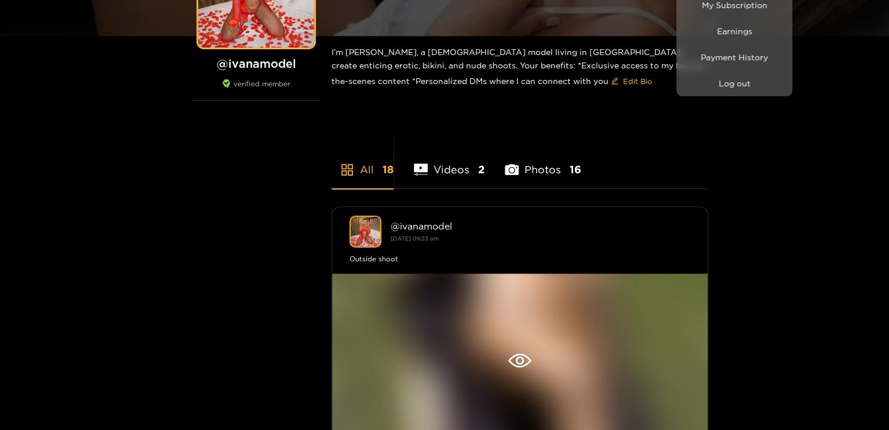
scroll to position [174, 0]
